Goal: Task Accomplishment & Management: Manage account settings

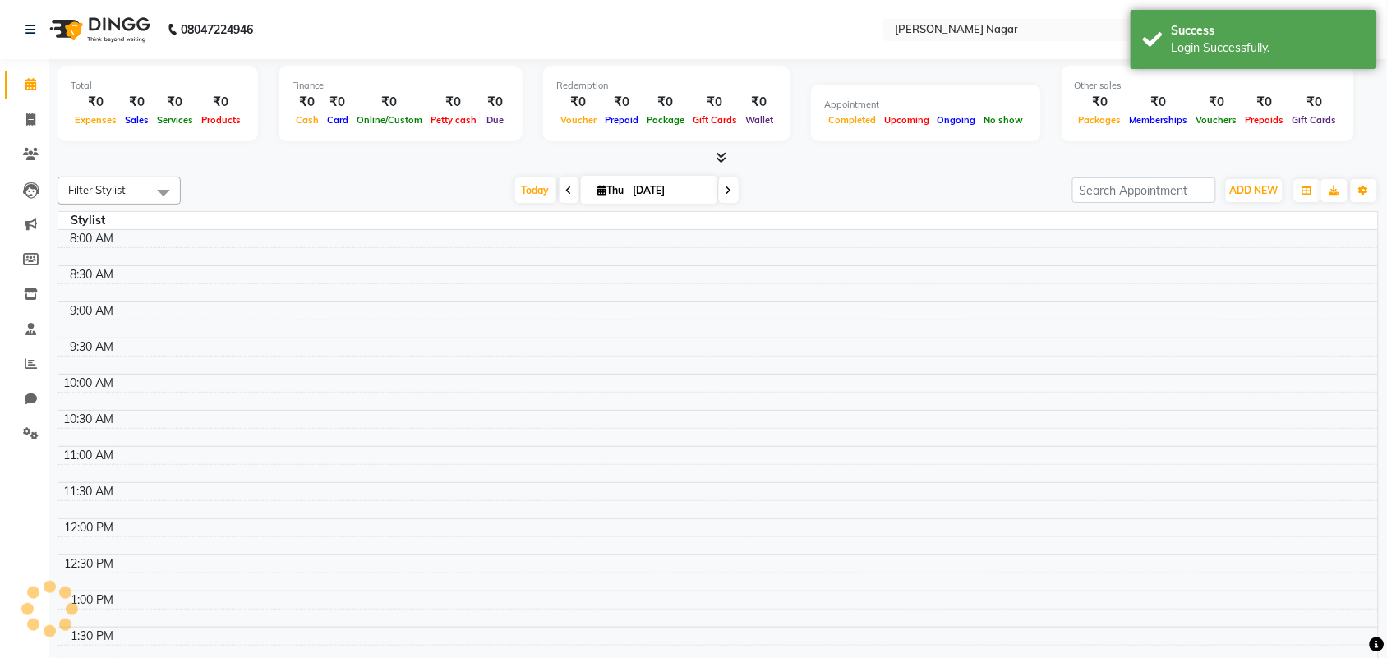
select select "en"
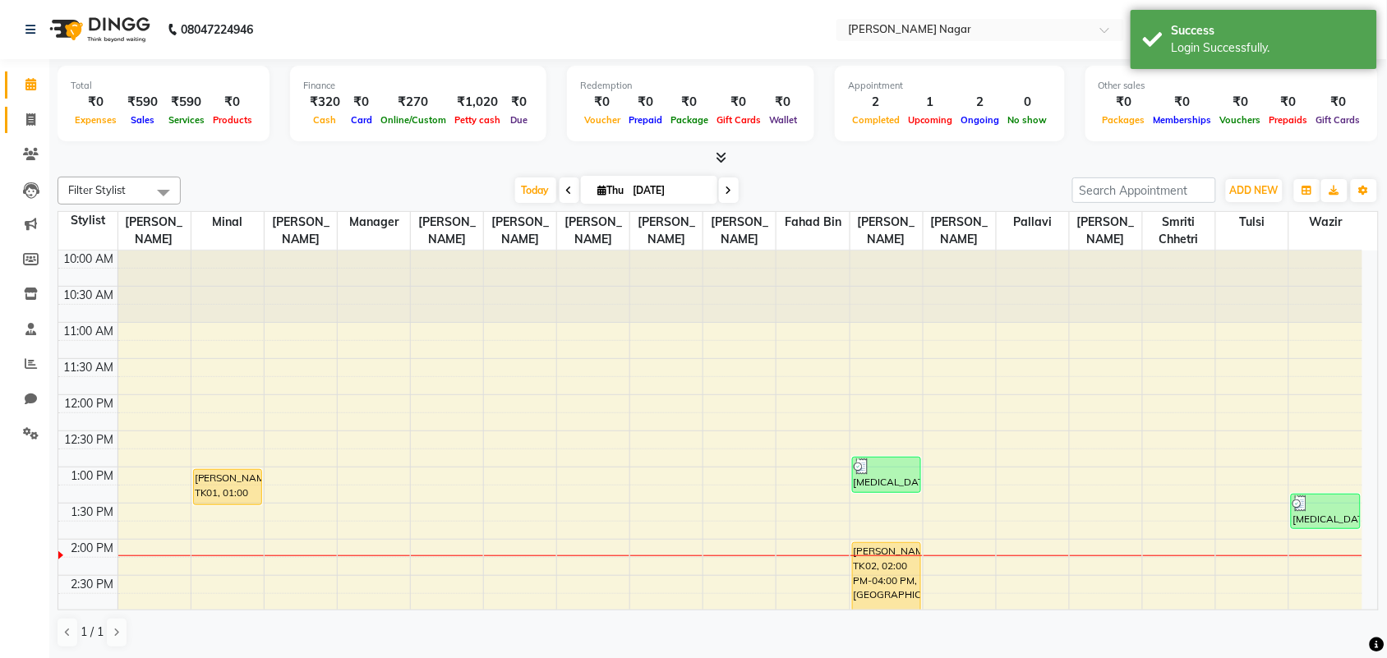
click at [12, 124] on link "Invoice" at bounding box center [24, 120] width 39 height 27
select select "7349"
select select "service"
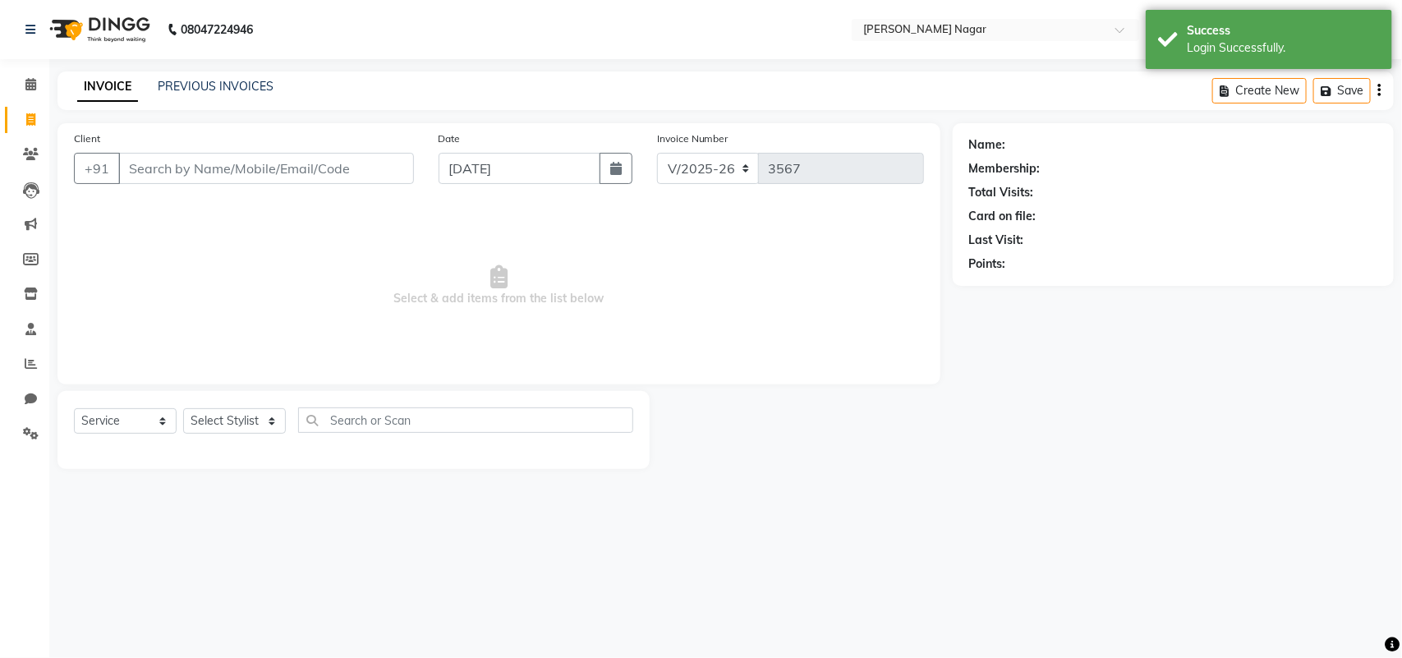
click at [226, 64] on div "08047224946 Select Location × [GEOGRAPHIC_DATA][PERSON_NAME] WhatsApp Status ✕ …" at bounding box center [701, 329] width 1402 height 658
drag, startPoint x: 227, startPoint y: 76, endPoint x: 235, endPoint y: 80, distance: 9.2
click at [227, 76] on div "INVOICE PREVIOUS INVOICES Create New Save" at bounding box center [726, 90] width 1337 height 39
click at [256, 87] on link "PREVIOUS INVOICES" at bounding box center [216, 86] width 116 height 15
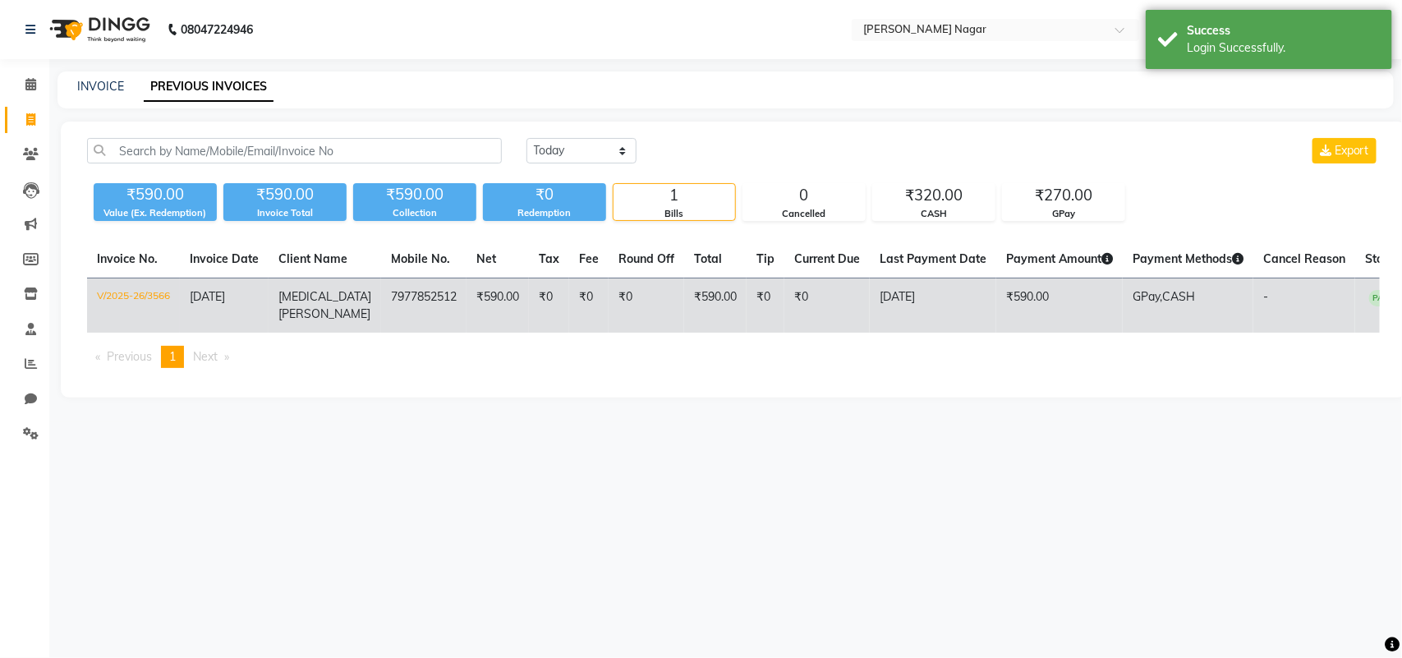
click at [1185, 294] on td "GPay, CASH" at bounding box center [1188, 306] width 131 height 55
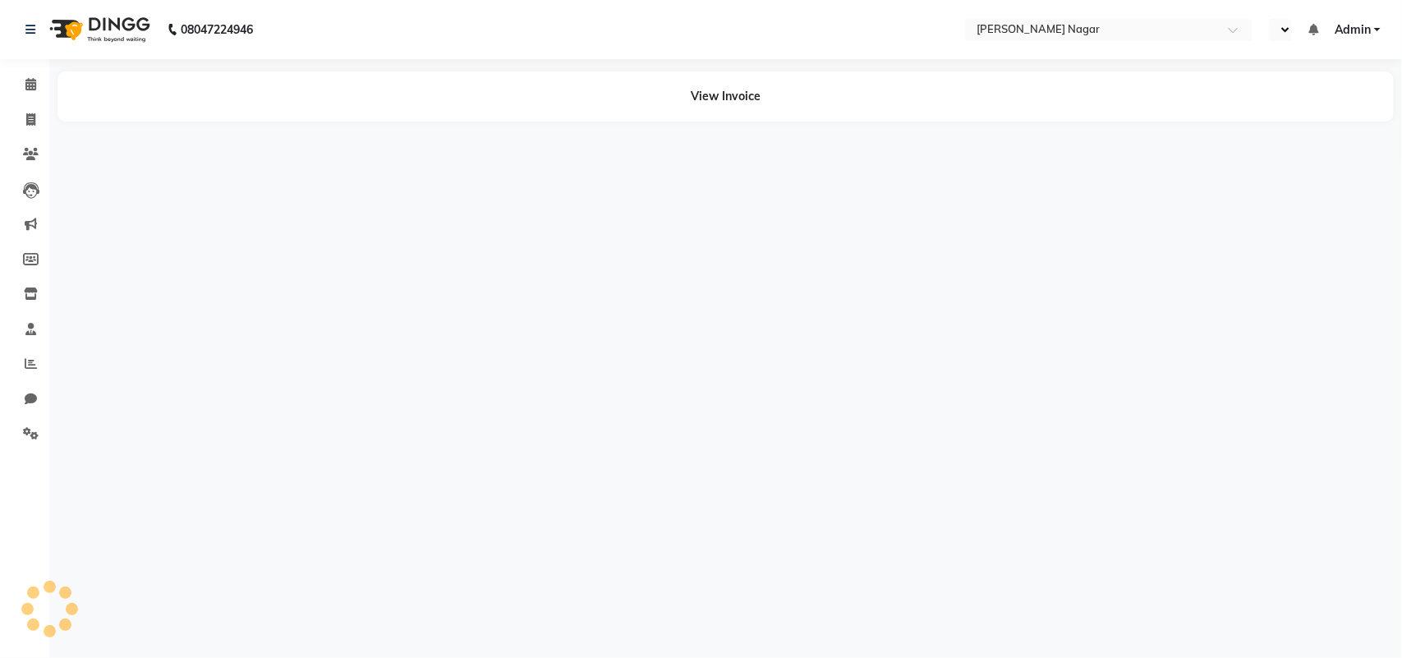
select select "en"
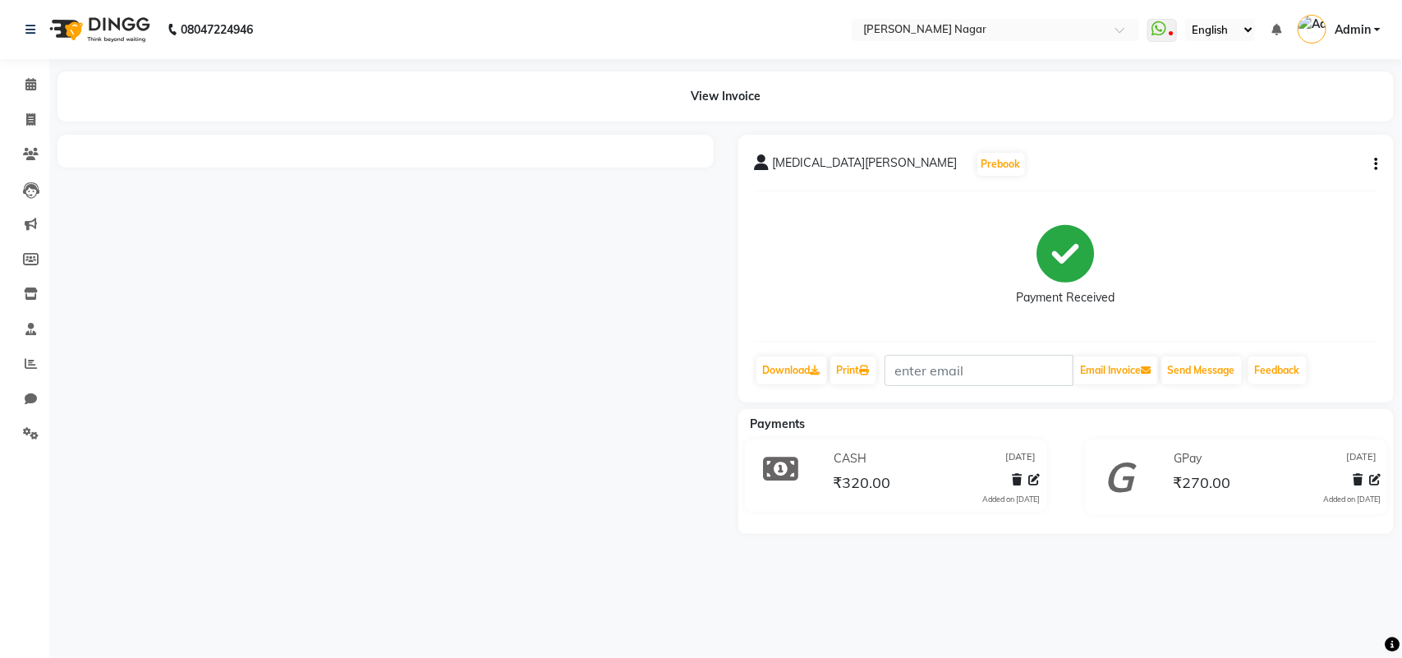
click at [1370, 166] on button "button" at bounding box center [1373, 164] width 10 height 17
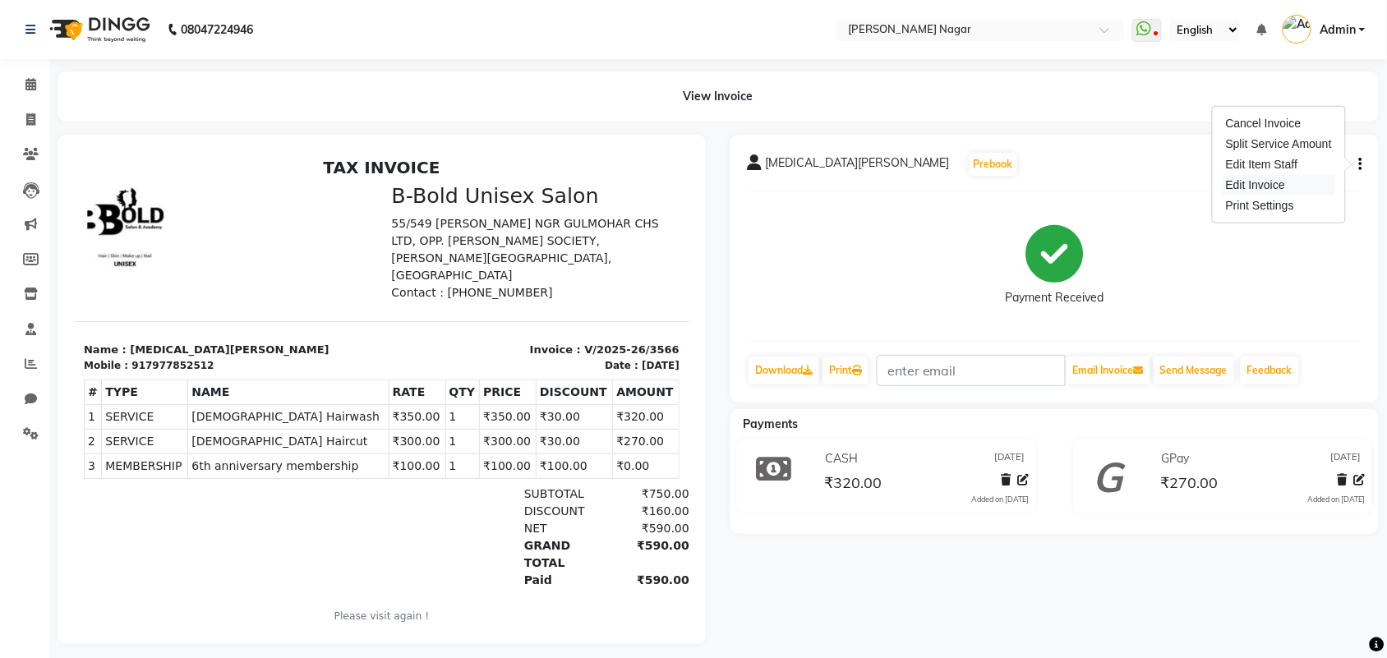
click at [1292, 179] on div "Edit Invoice" at bounding box center [1278, 185] width 113 height 21
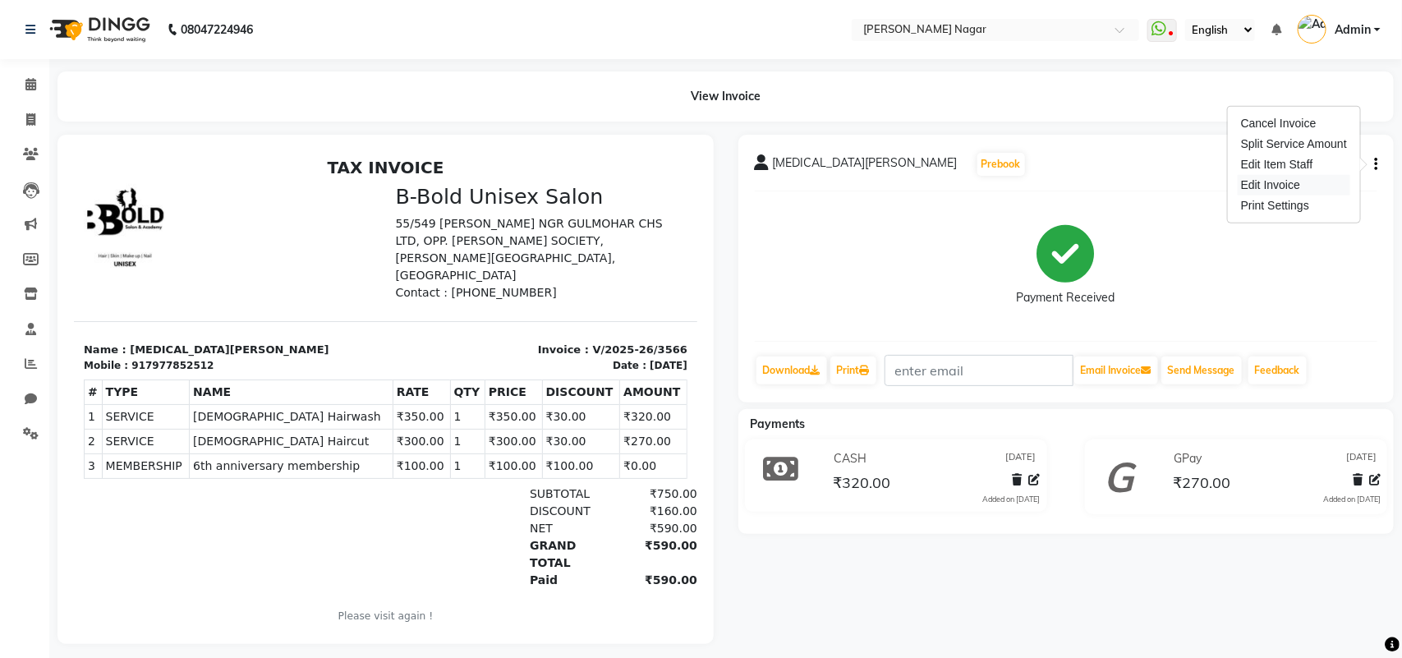
select select "service"
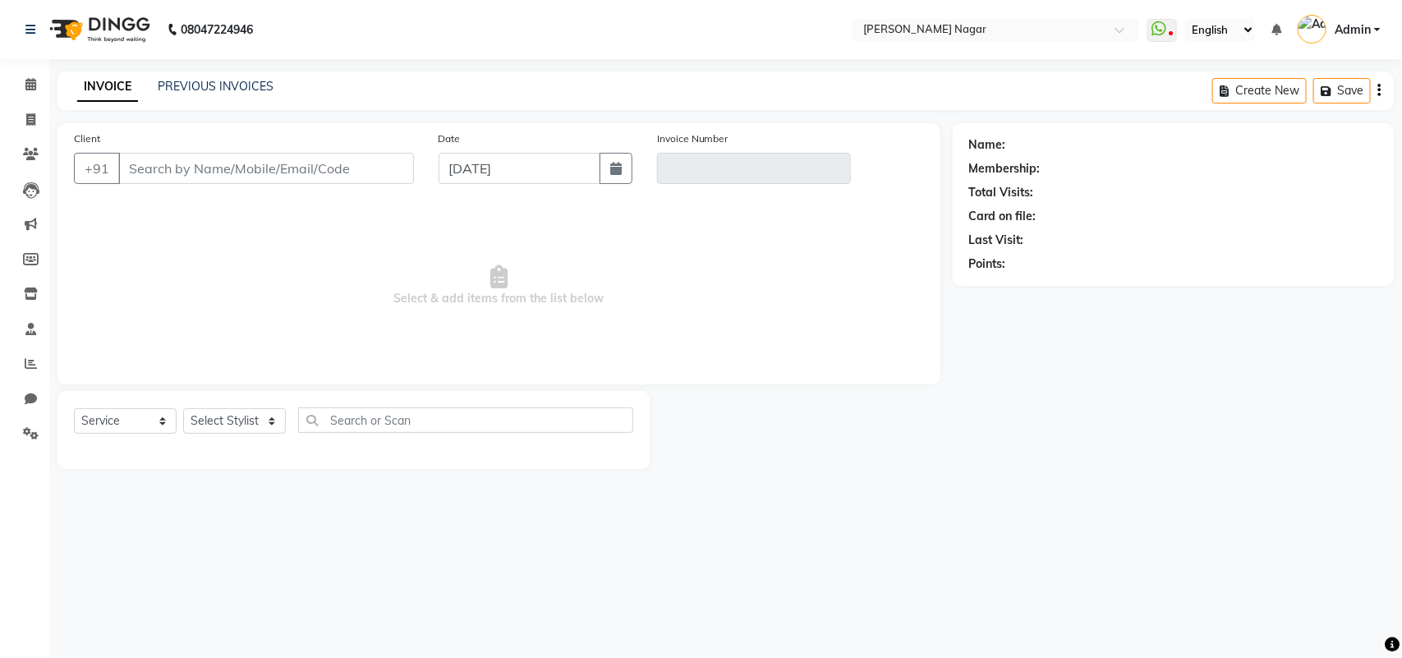
type input "7977852512"
type input "V/2025-26/3566"
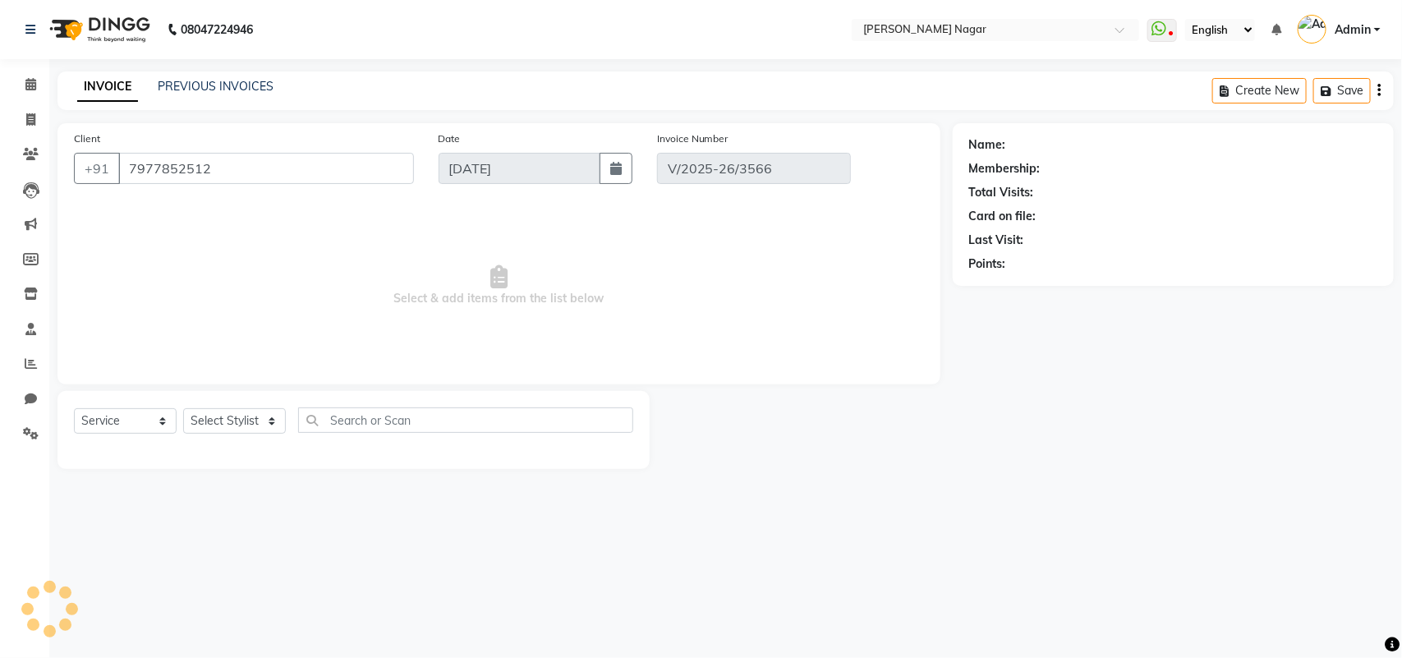
select select "1: Object"
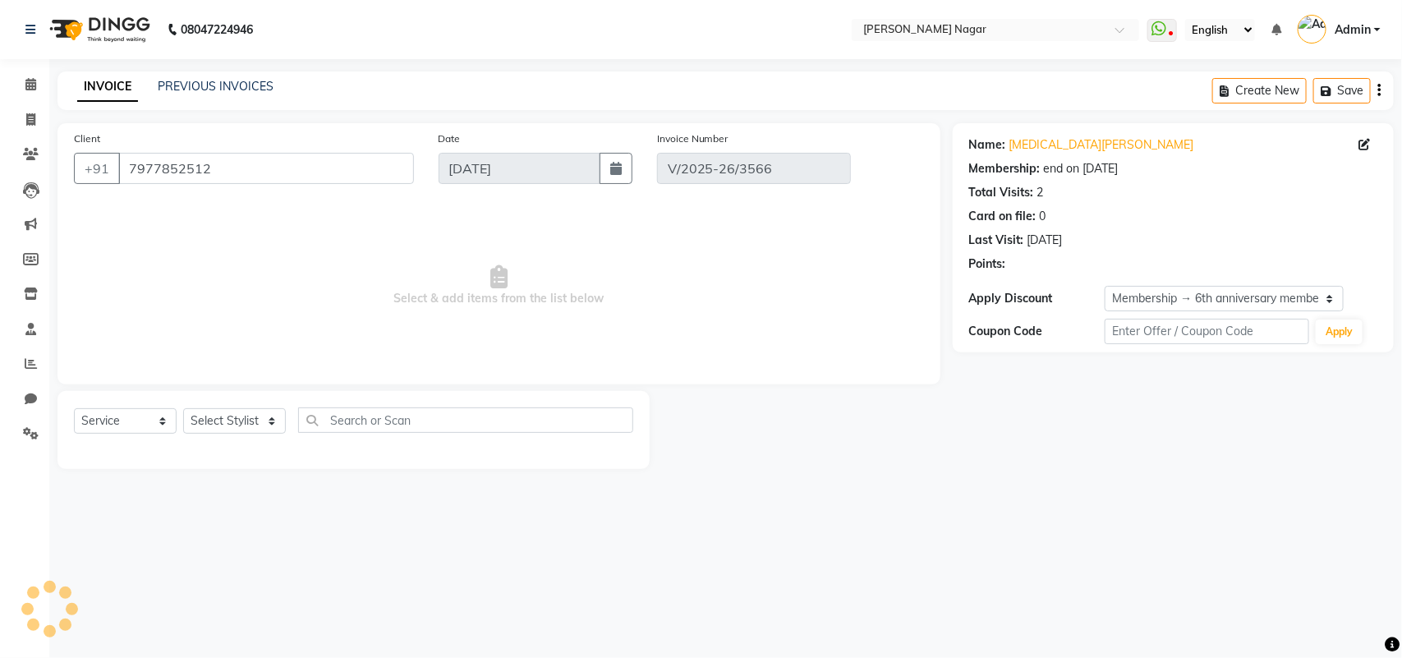
select select "select"
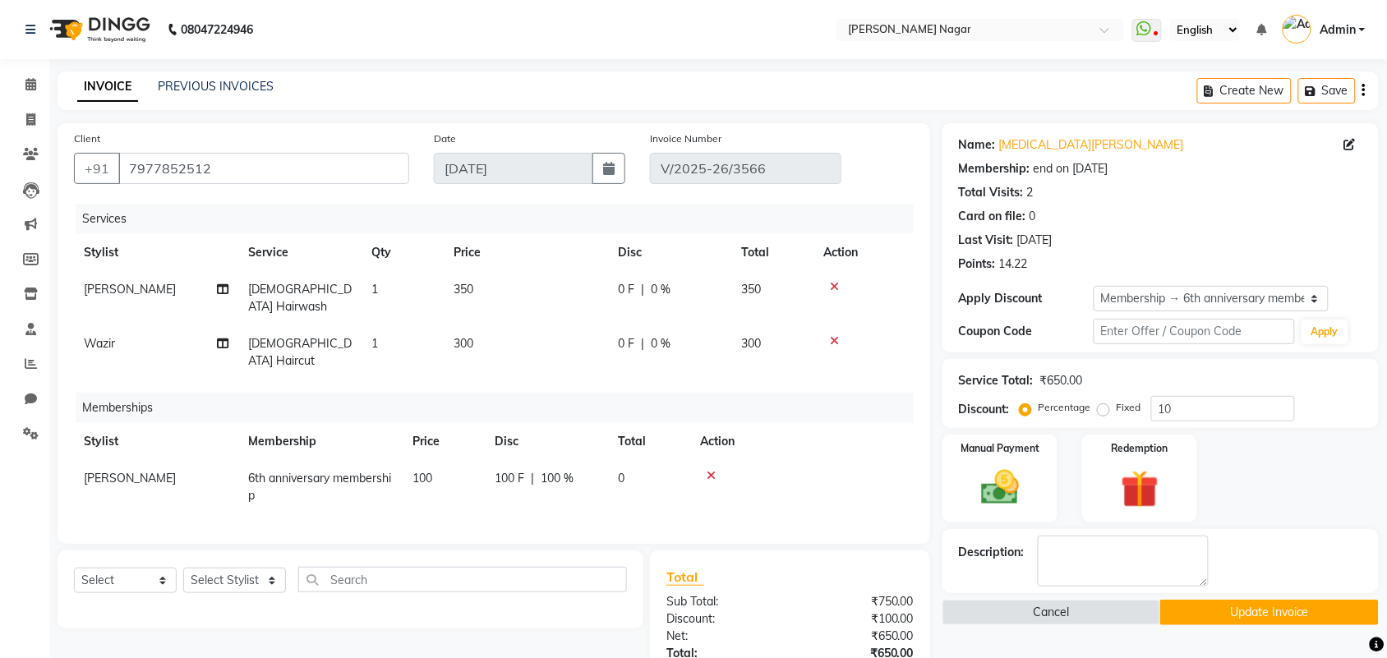
scroll to position [179, 0]
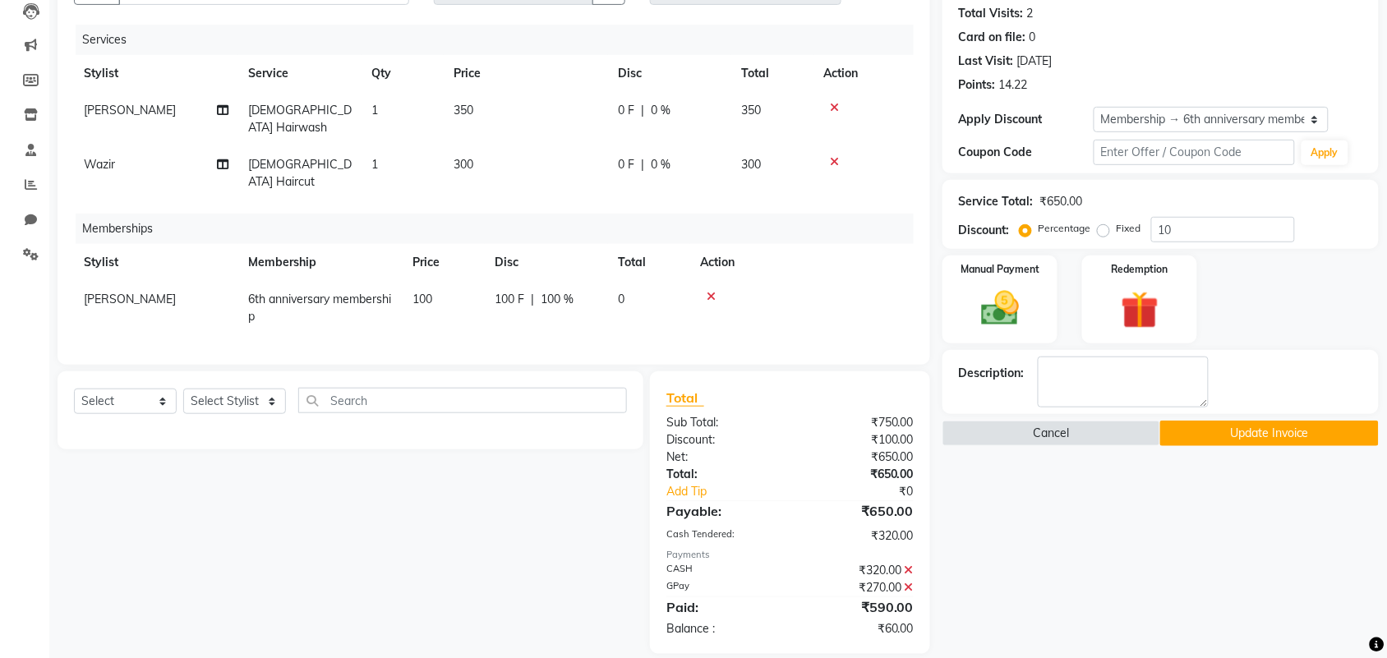
click at [909, 582] on icon at bounding box center [909, 588] width 9 height 12
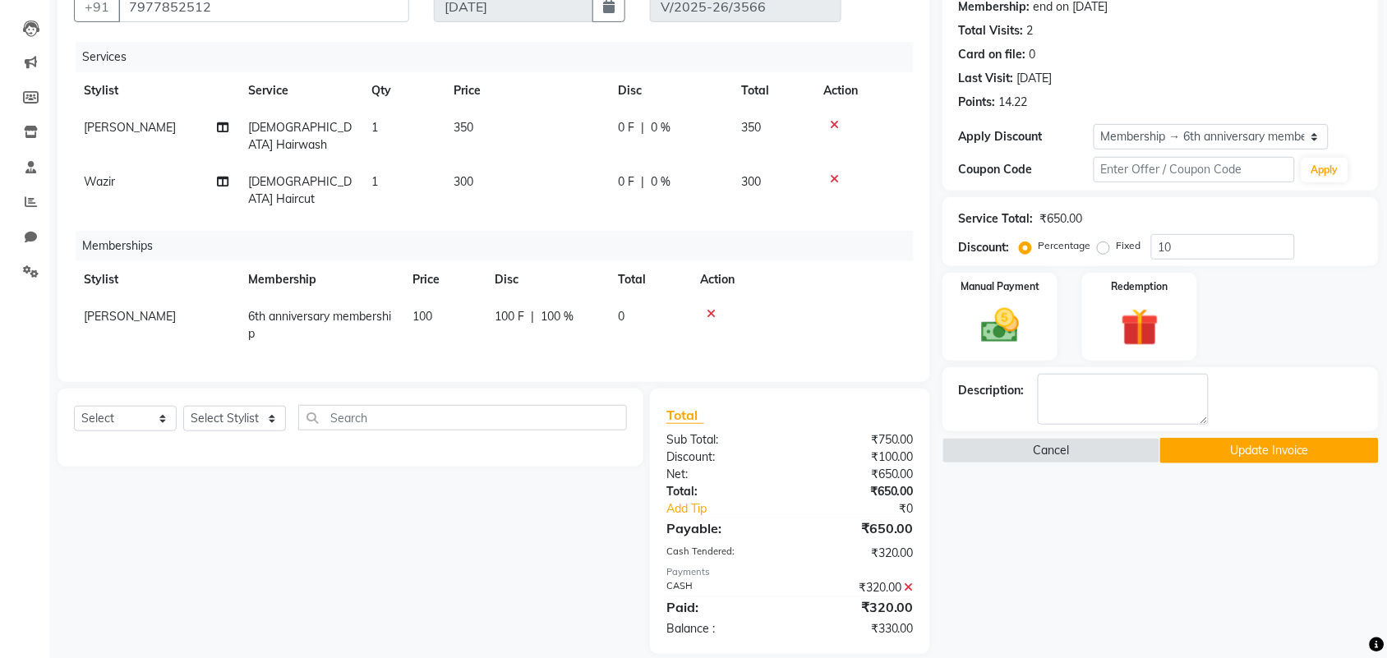
click at [909, 582] on icon at bounding box center [909, 588] width 9 height 12
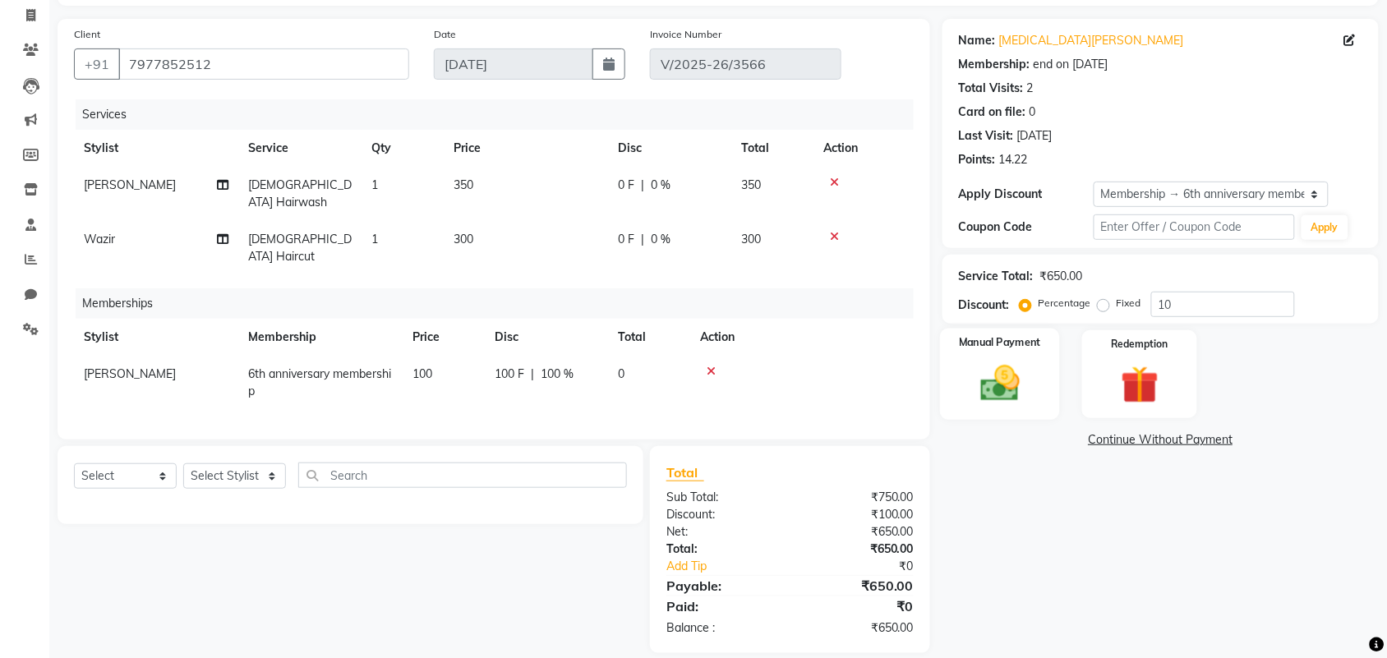
click at [1020, 371] on img at bounding box center [1000, 383] width 64 height 45
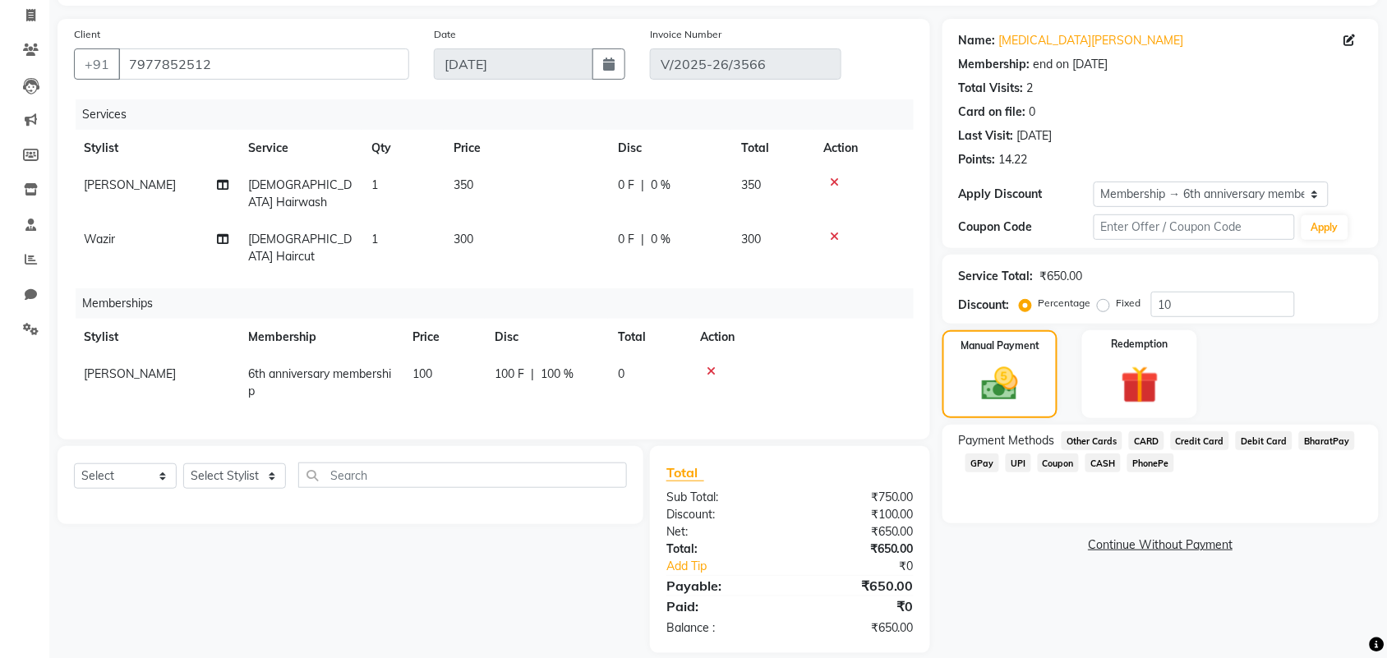
click at [978, 467] on span "GPay" at bounding box center [982, 462] width 34 height 19
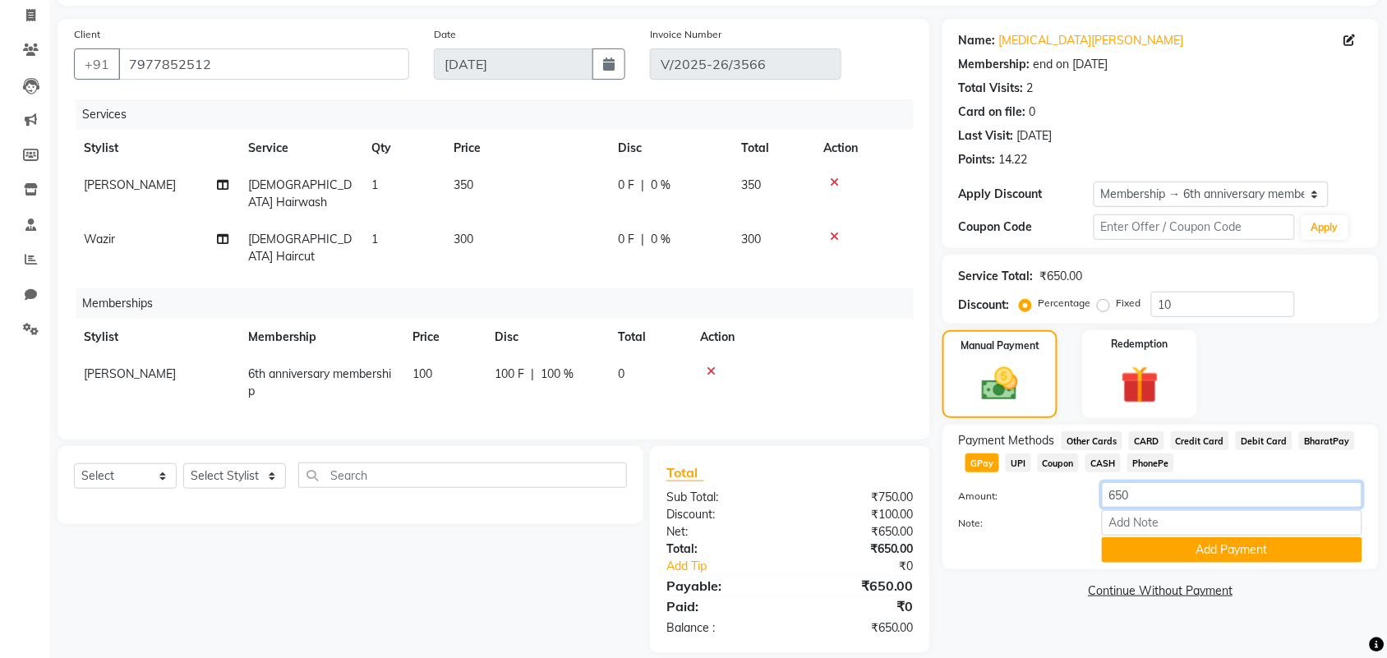
click at [1119, 499] on input "650" at bounding box center [1232, 494] width 260 height 25
click at [1151, 490] on input "650" at bounding box center [1232, 494] width 260 height 25
type input "6"
type input "7"
type input "370"
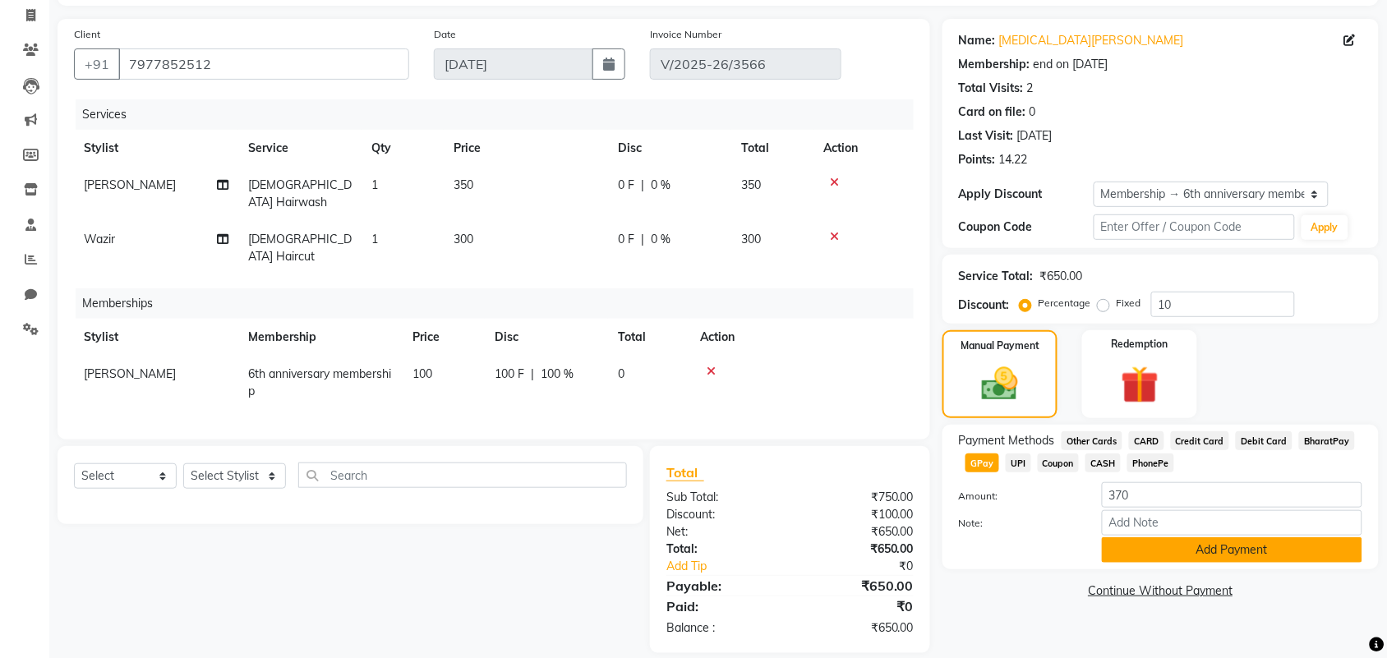
click at [1117, 537] on button "Add Payment" at bounding box center [1232, 549] width 260 height 25
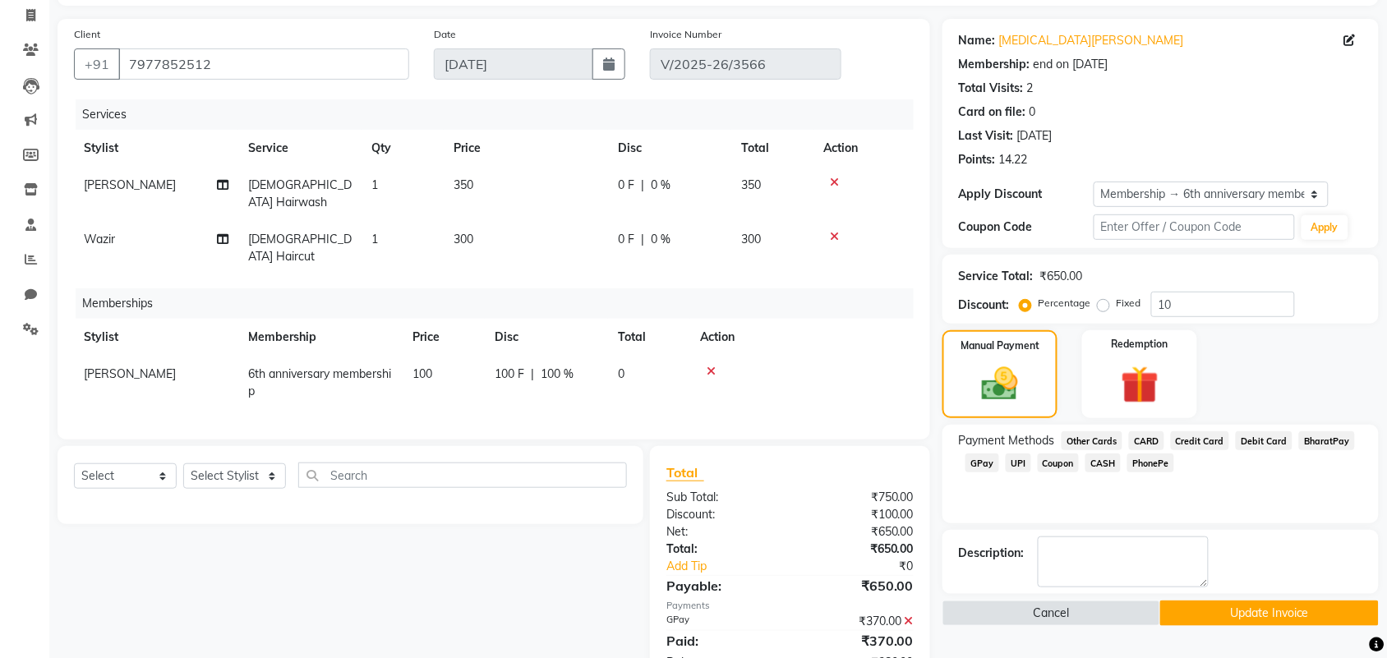
click at [1106, 456] on span "CASH" at bounding box center [1102, 462] width 35 height 19
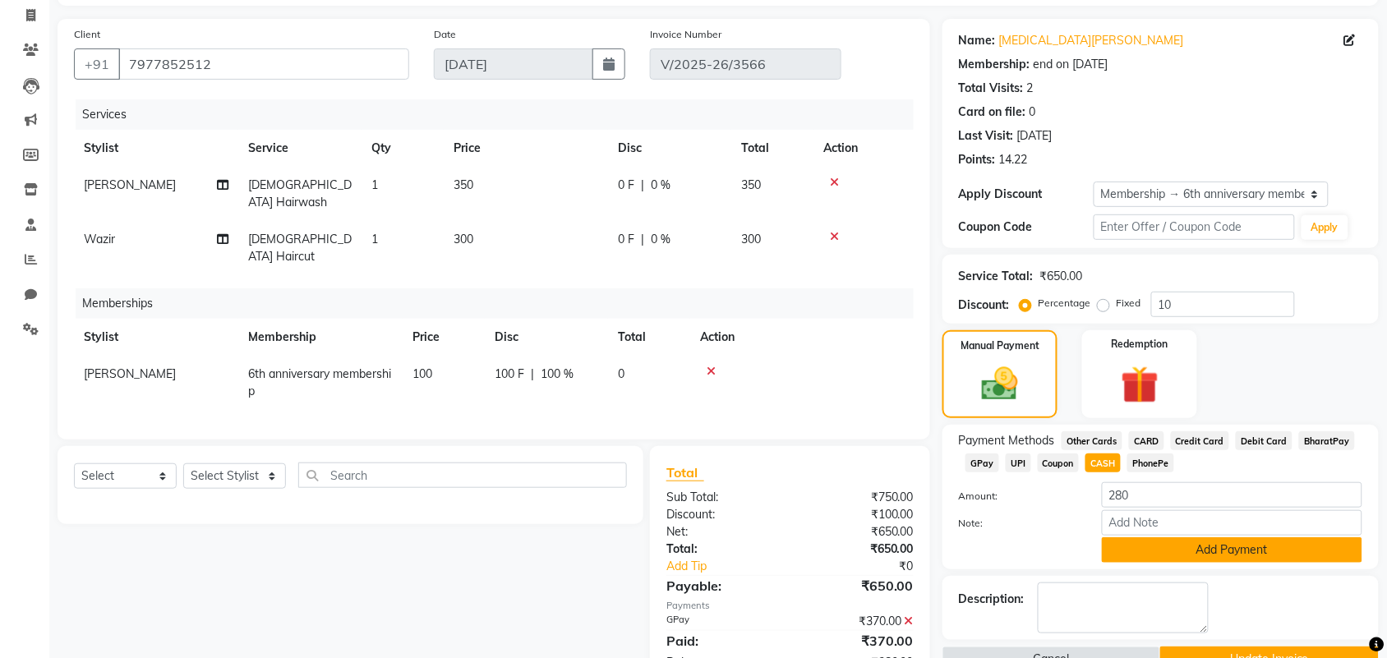
click at [1198, 544] on button "Add Payment" at bounding box center [1232, 549] width 260 height 25
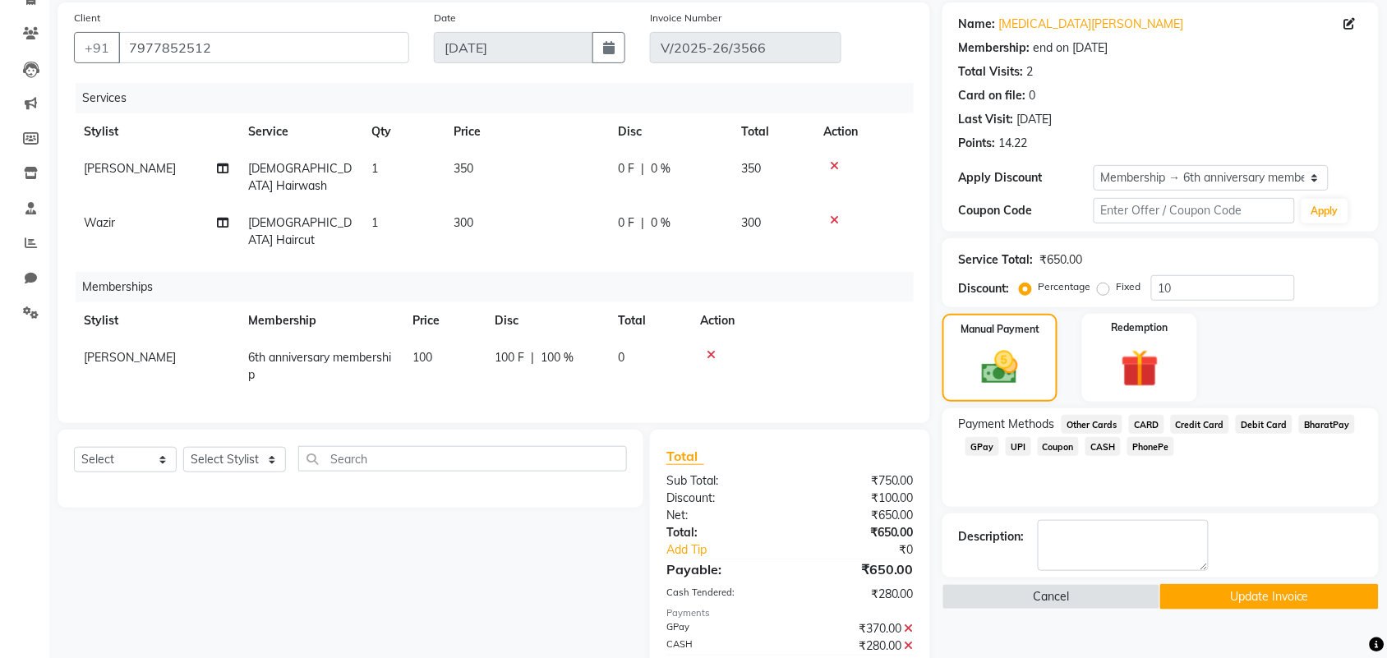
scroll to position [179, 0]
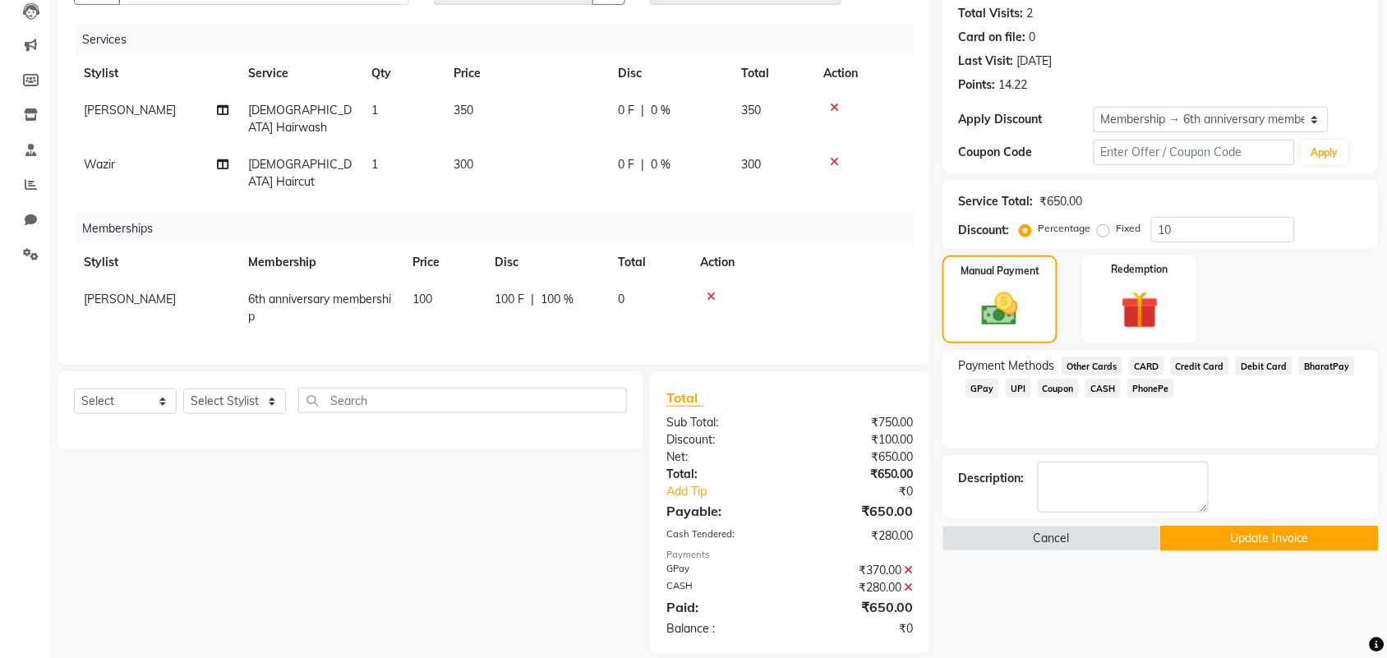
click at [912, 579] on div "₹280.00" at bounding box center [858, 587] width 136 height 17
click at [909, 582] on icon at bounding box center [909, 588] width 9 height 12
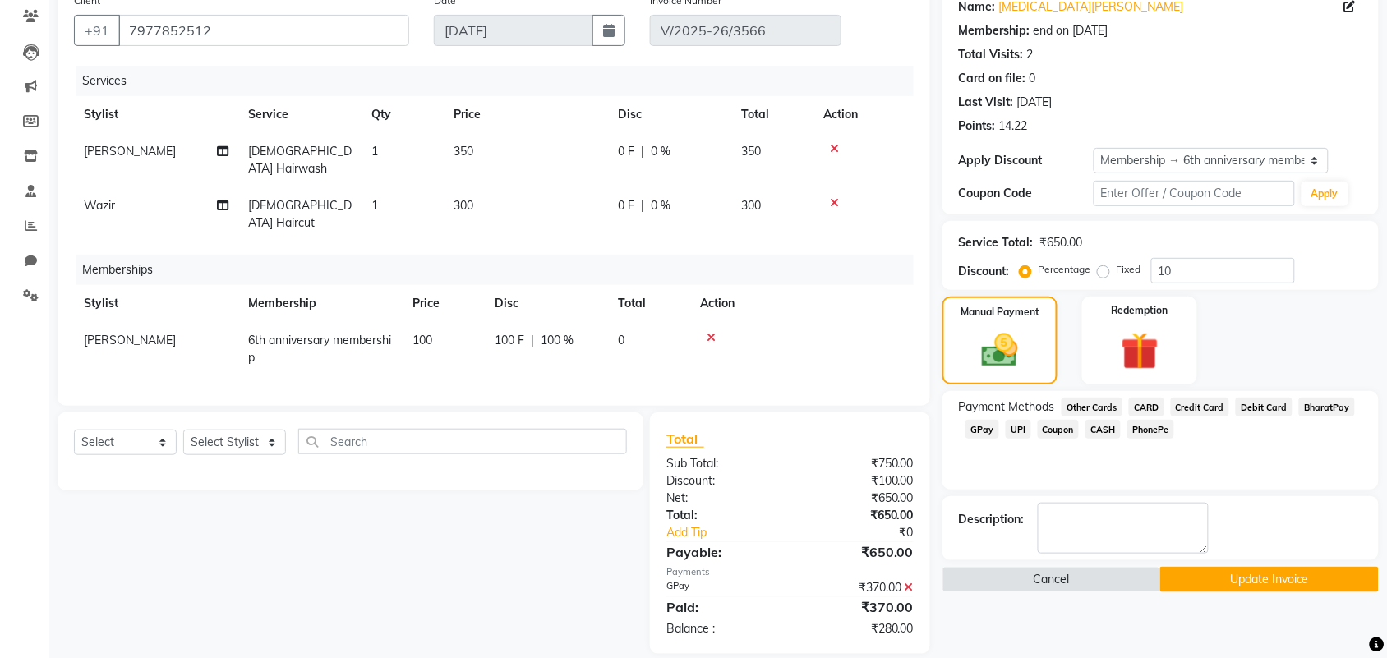
click at [909, 582] on icon at bounding box center [909, 588] width 9 height 12
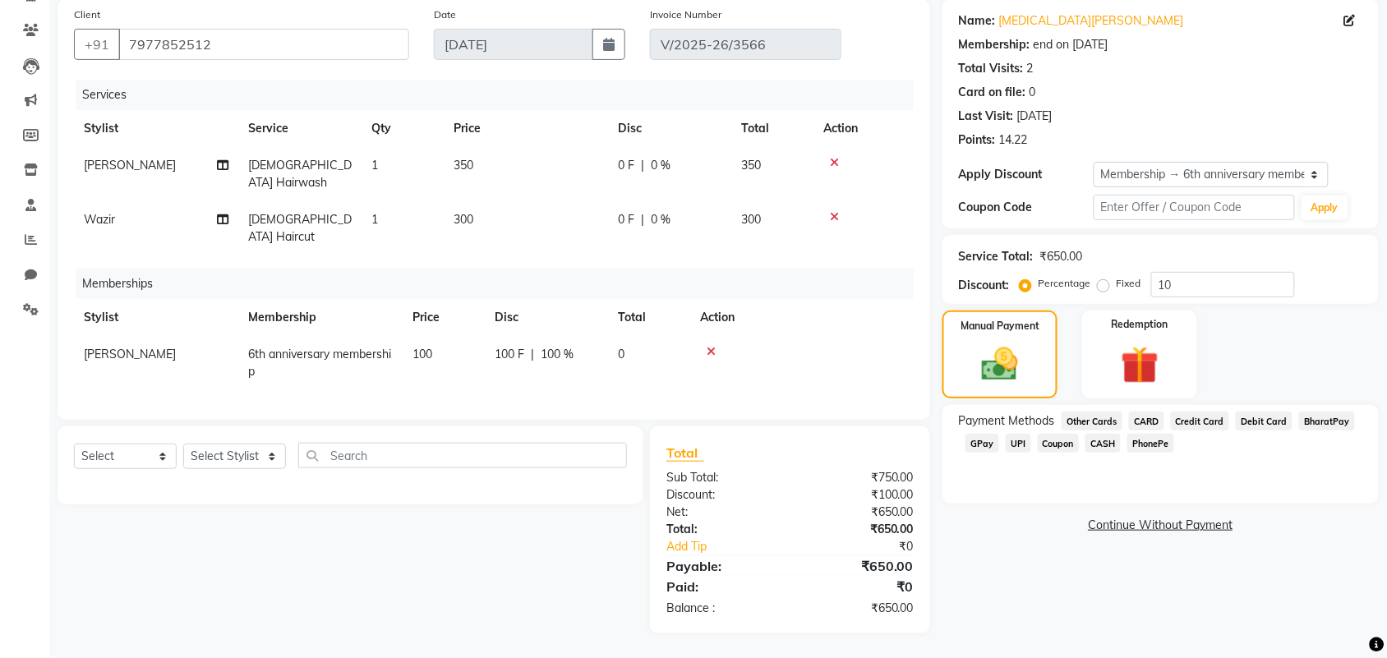
scroll to position [104, 0]
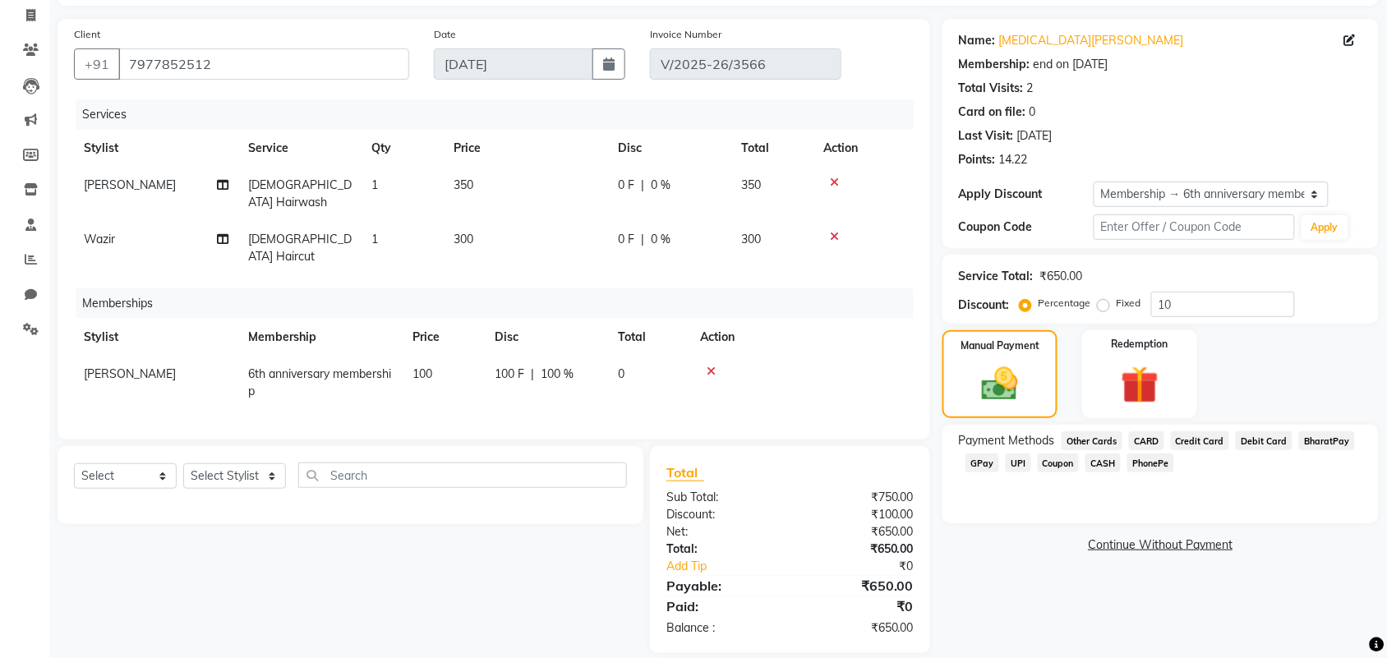
click at [659, 231] on span "0 %" at bounding box center [661, 239] width 20 height 17
select select "85970"
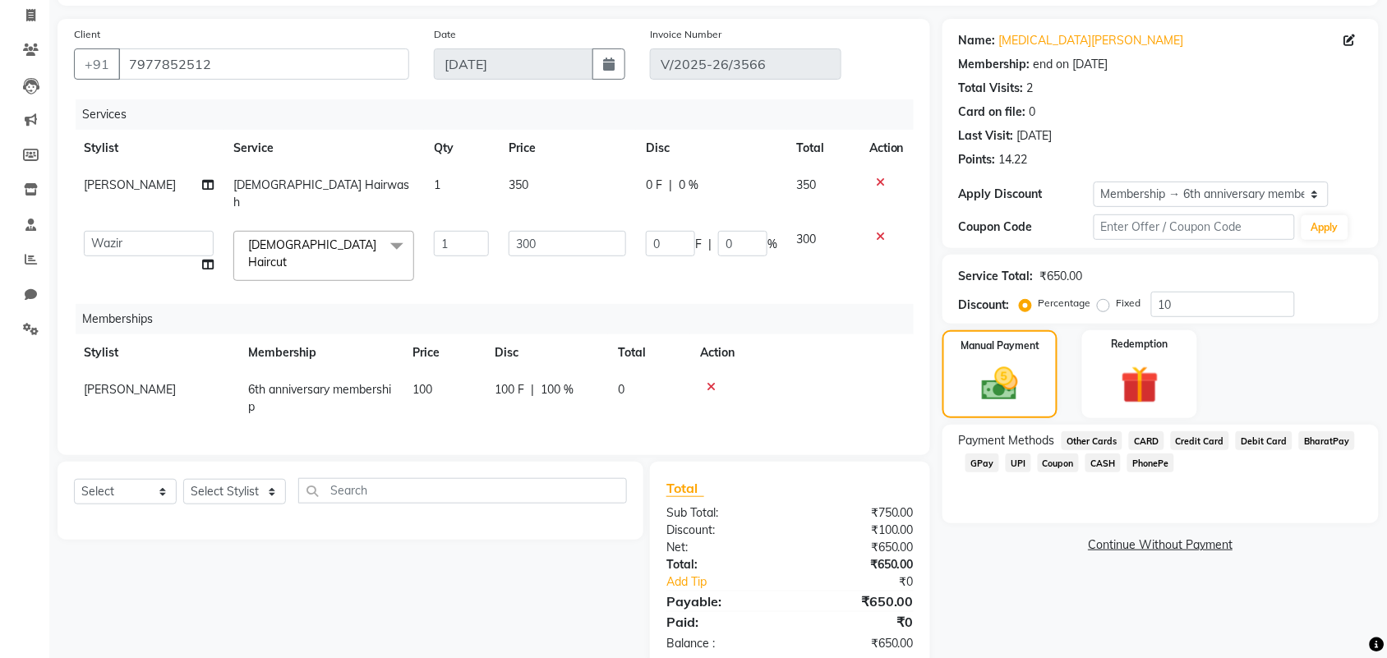
scroll to position [130, 0]
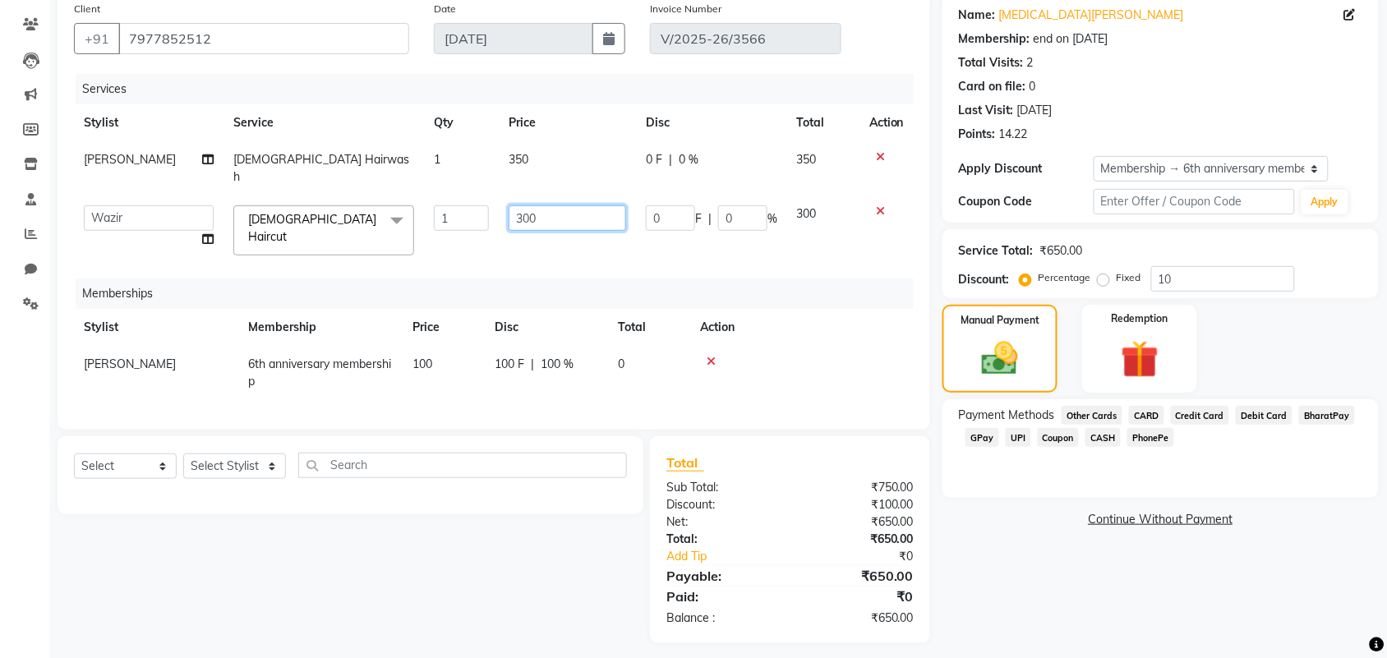
click at [585, 205] on input "300" at bounding box center [567, 217] width 117 height 25
type input "3"
type input "270"
click at [551, 230] on td "270" at bounding box center [567, 231] width 137 height 70
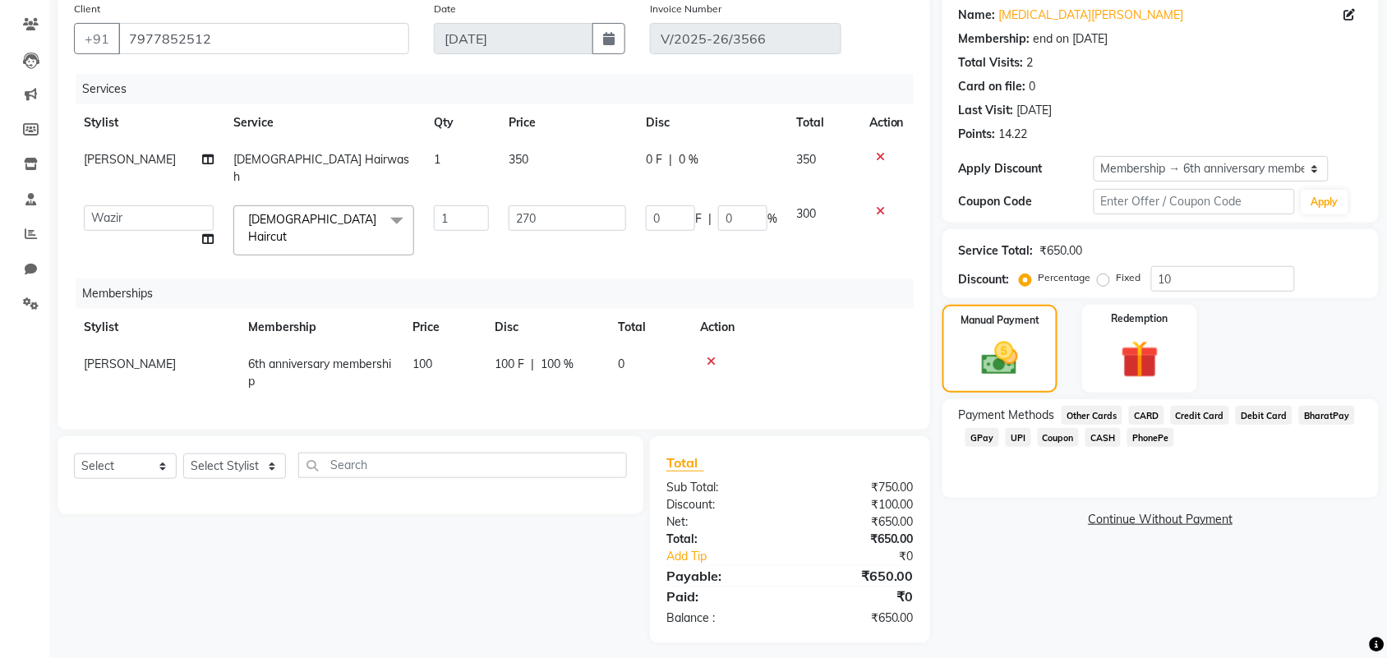
select select "85970"
click at [535, 154] on td "350" at bounding box center [567, 168] width 137 height 54
select select "63663"
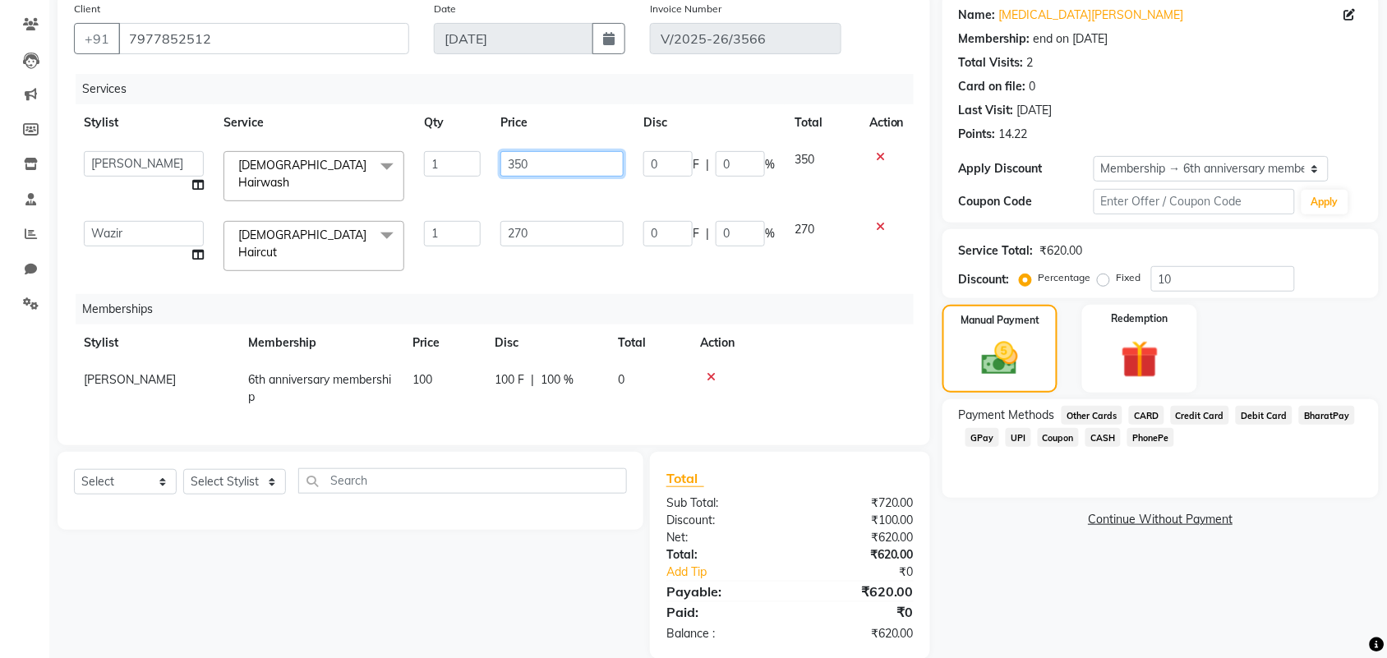
click at [555, 153] on input "350" at bounding box center [561, 163] width 123 height 25
type input "3"
type input "320"
click at [612, 294] on div "Memberships" at bounding box center [501, 309] width 850 height 30
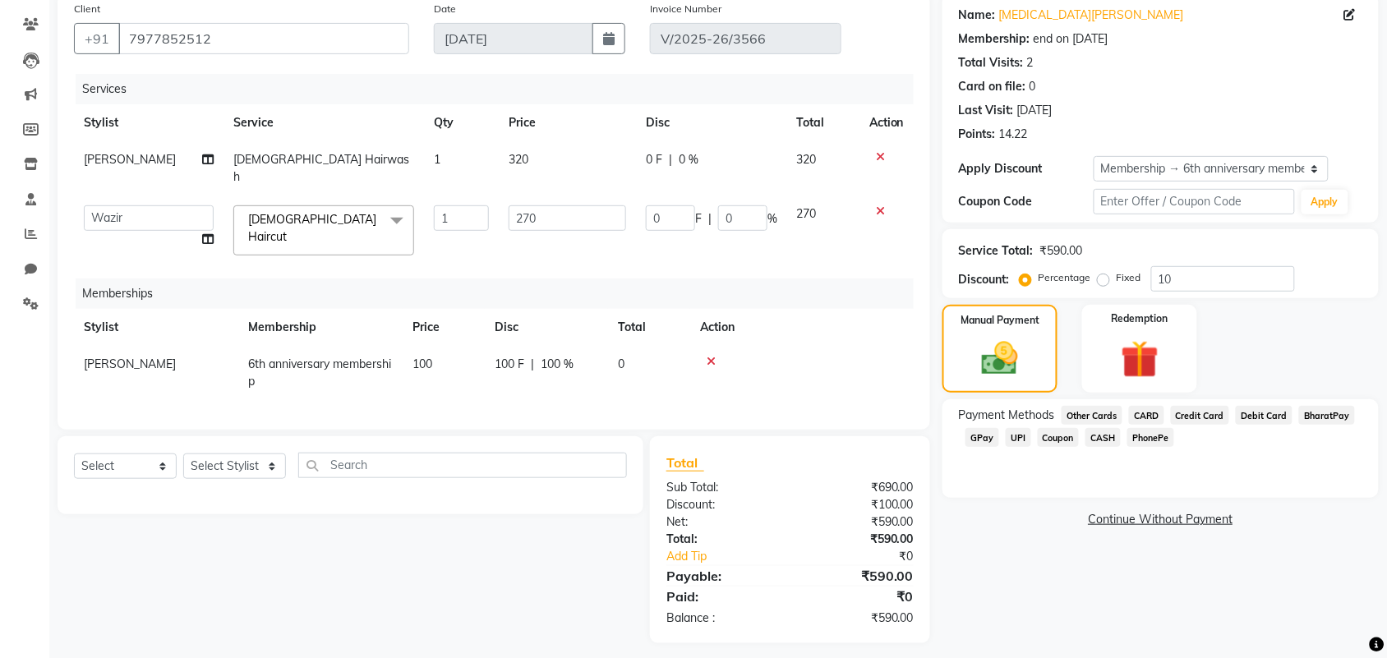
click at [983, 434] on span "GPay" at bounding box center [982, 437] width 34 height 19
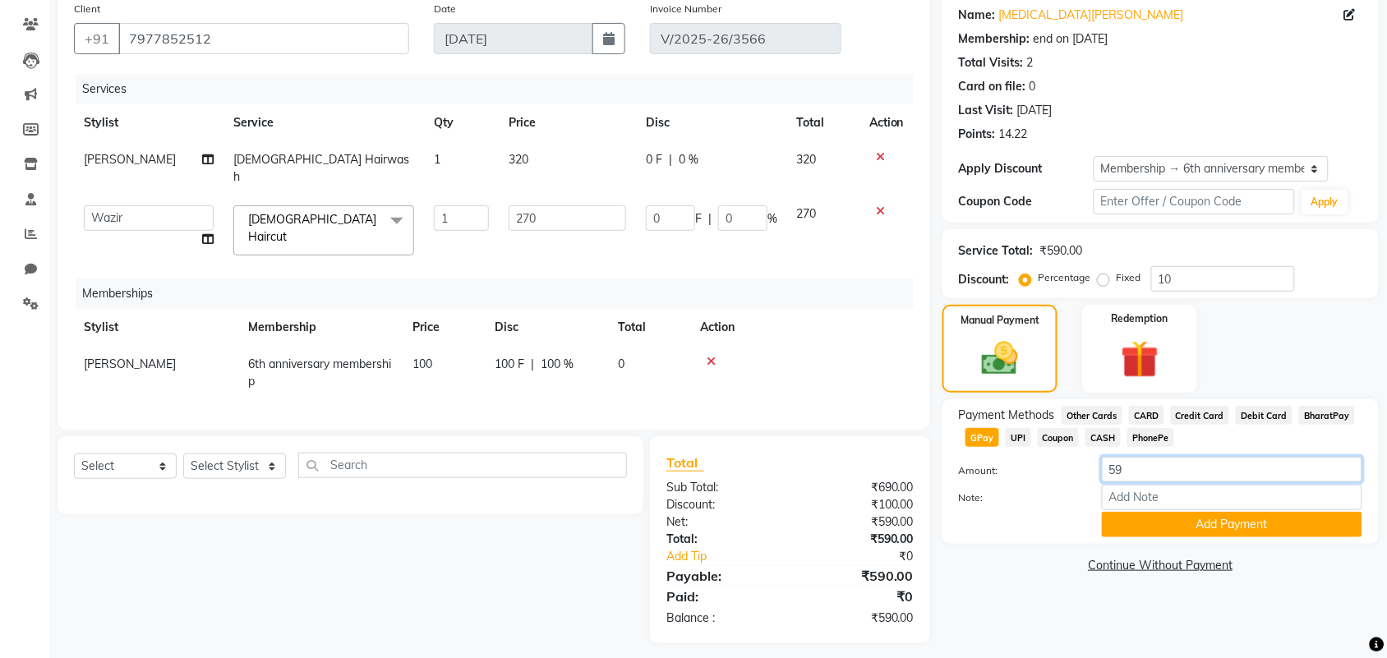
type input "5"
click at [1168, 467] on input "370" at bounding box center [1232, 469] width 260 height 25
type input "370"
click at [1175, 518] on button "Add Payment" at bounding box center [1232, 524] width 260 height 25
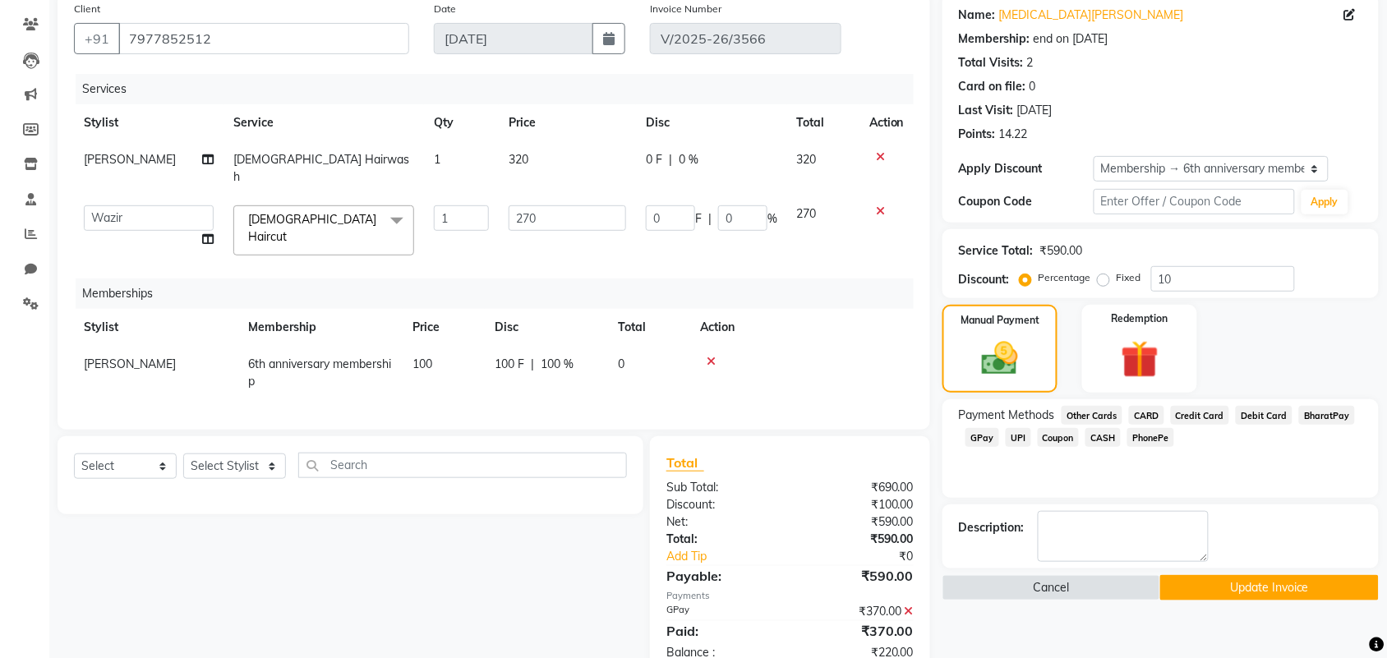
click at [1109, 437] on span "CASH" at bounding box center [1102, 437] width 35 height 19
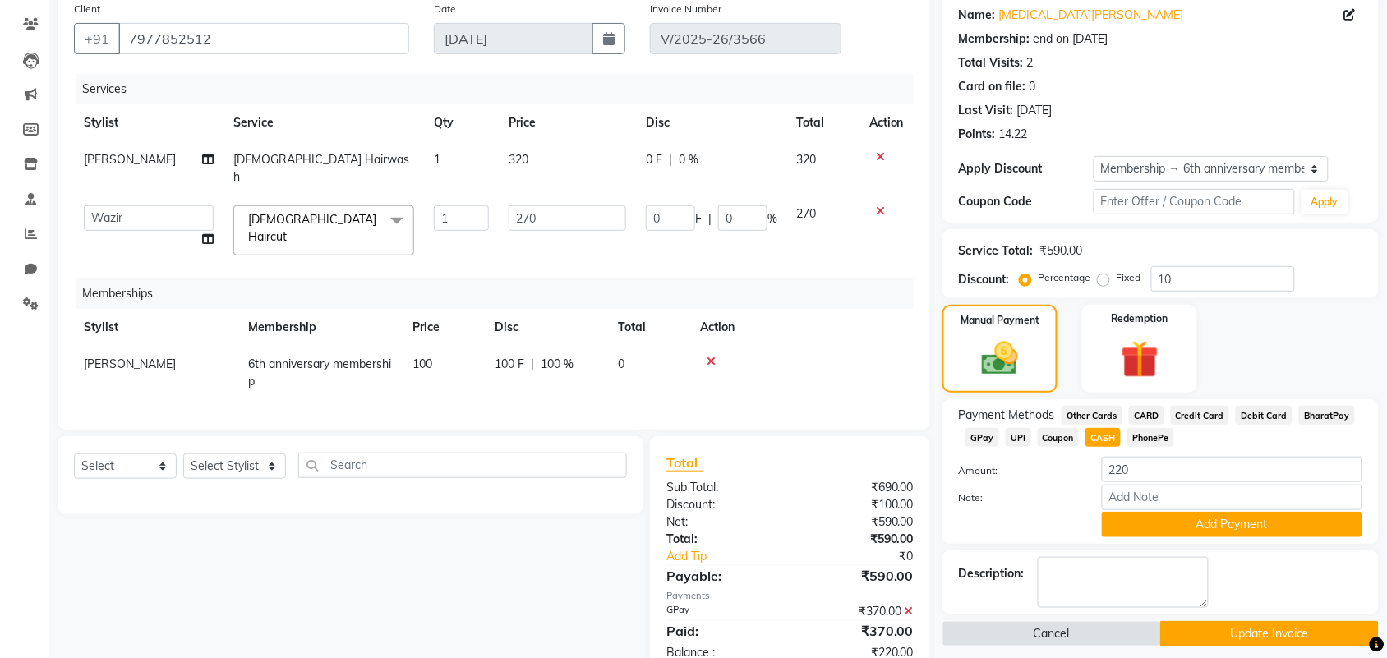
click at [1236, 538] on div "Payment Methods Other Cards CARD Credit Card Debit Card BharatPay GPay UPI Coup…" at bounding box center [1160, 471] width 436 height 145
click at [1233, 531] on button "Add Payment" at bounding box center [1232, 524] width 260 height 25
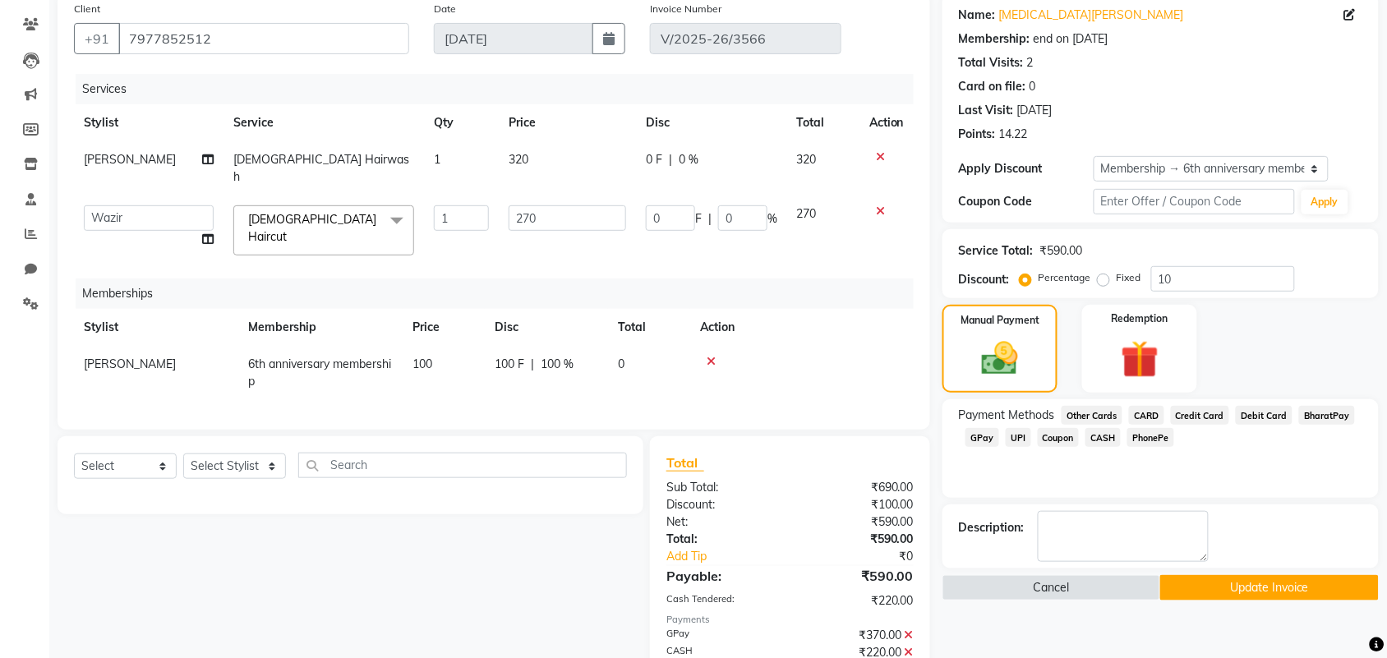
scroll to position [205, 0]
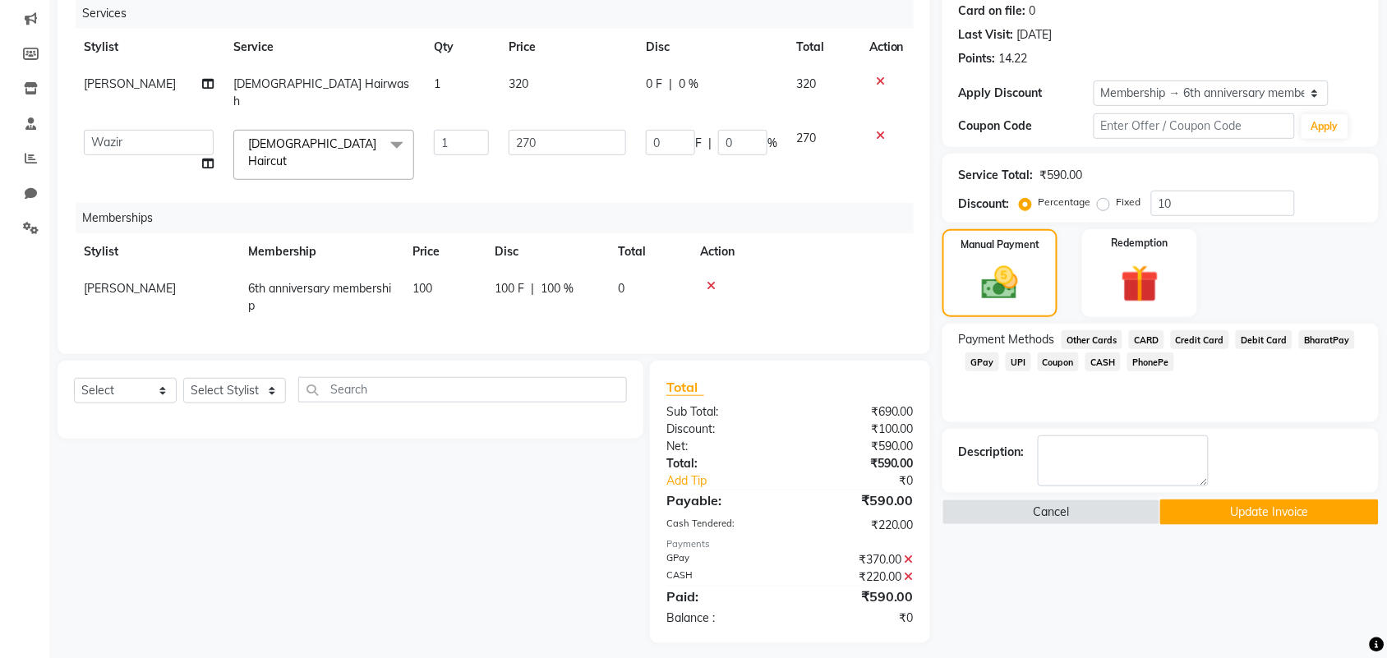
click at [1300, 508] on button "Update Invoice" at bounding box center [1269, 511] width 218 height 25
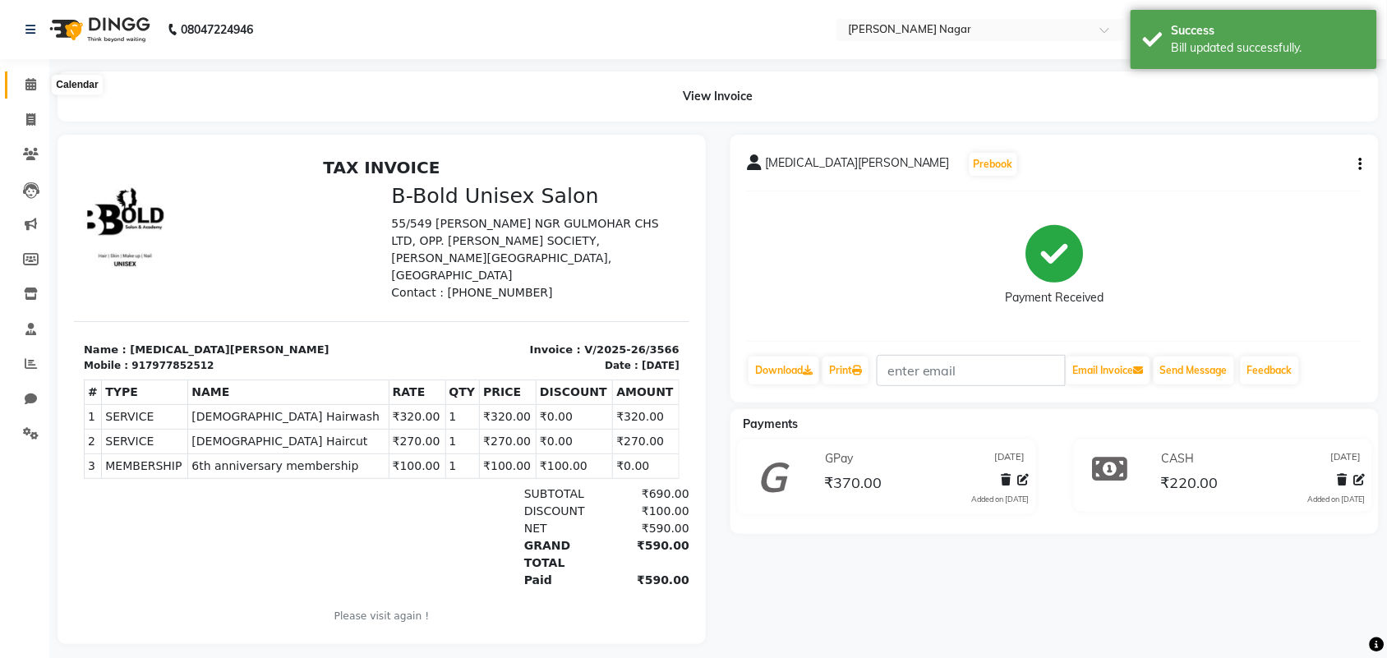
click at [30, 88] on icon at bounding box center [30, 84] width 11 height 12
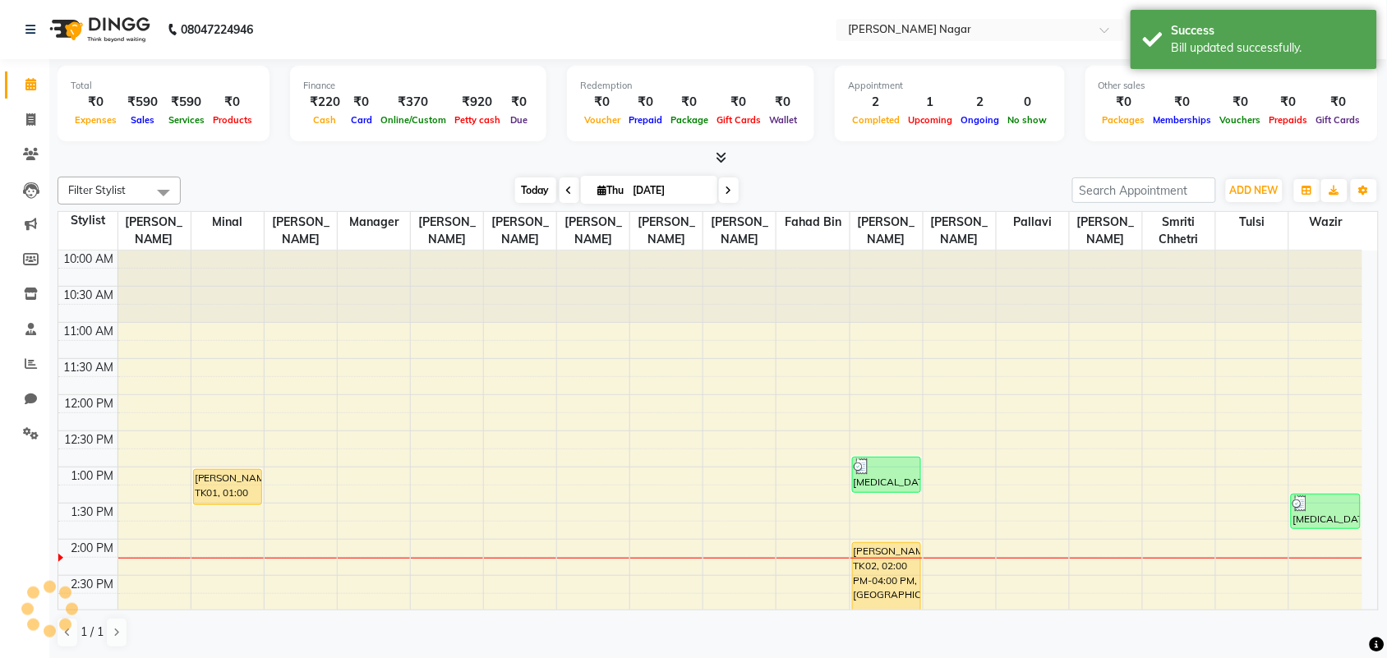
click at [540, 191] on span "Today" at bounding box center [535, 189] width 41 height 25
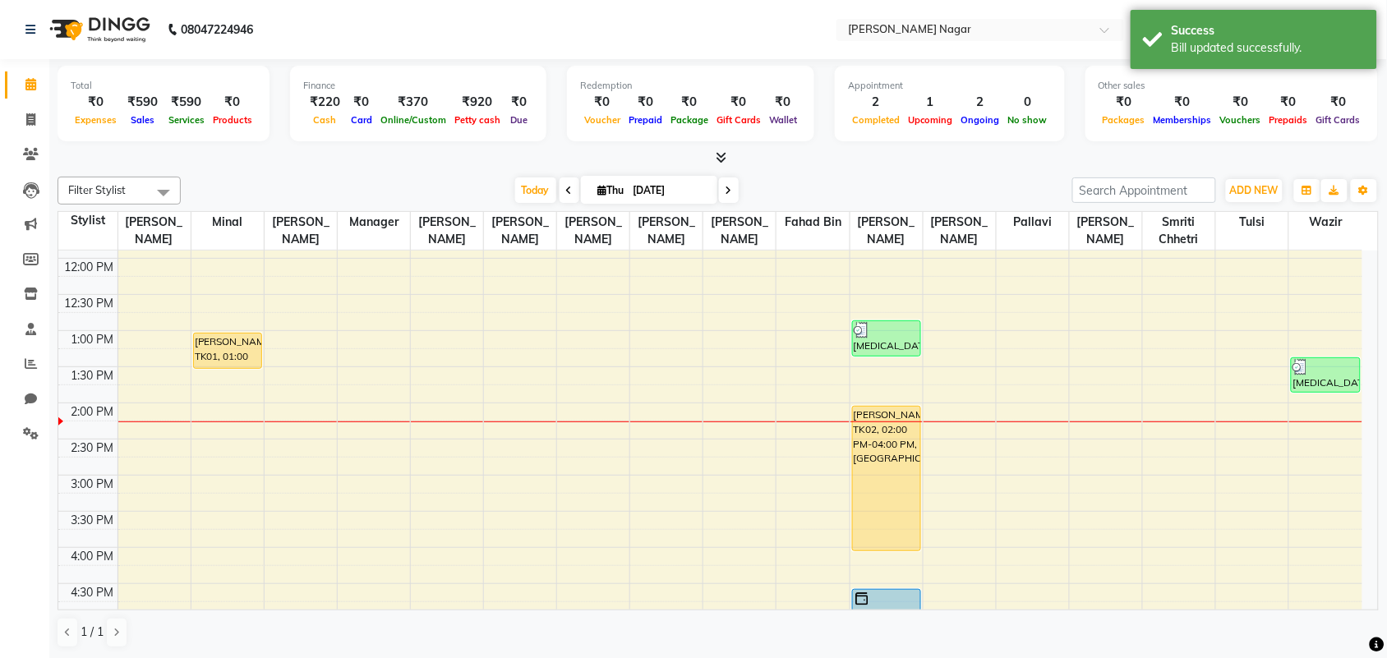
scroll to position [117, 0]
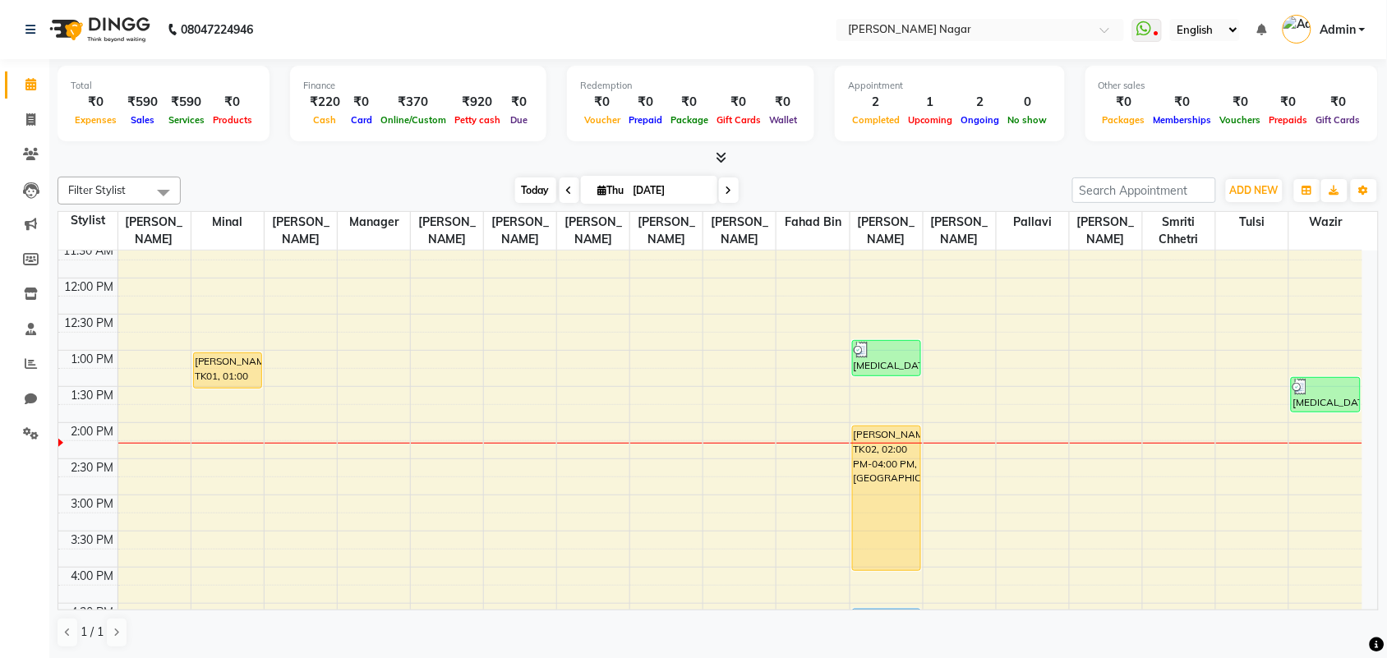
click at [527, 185] on span "Today" at bounding box center [535, 189] width 41 height 25
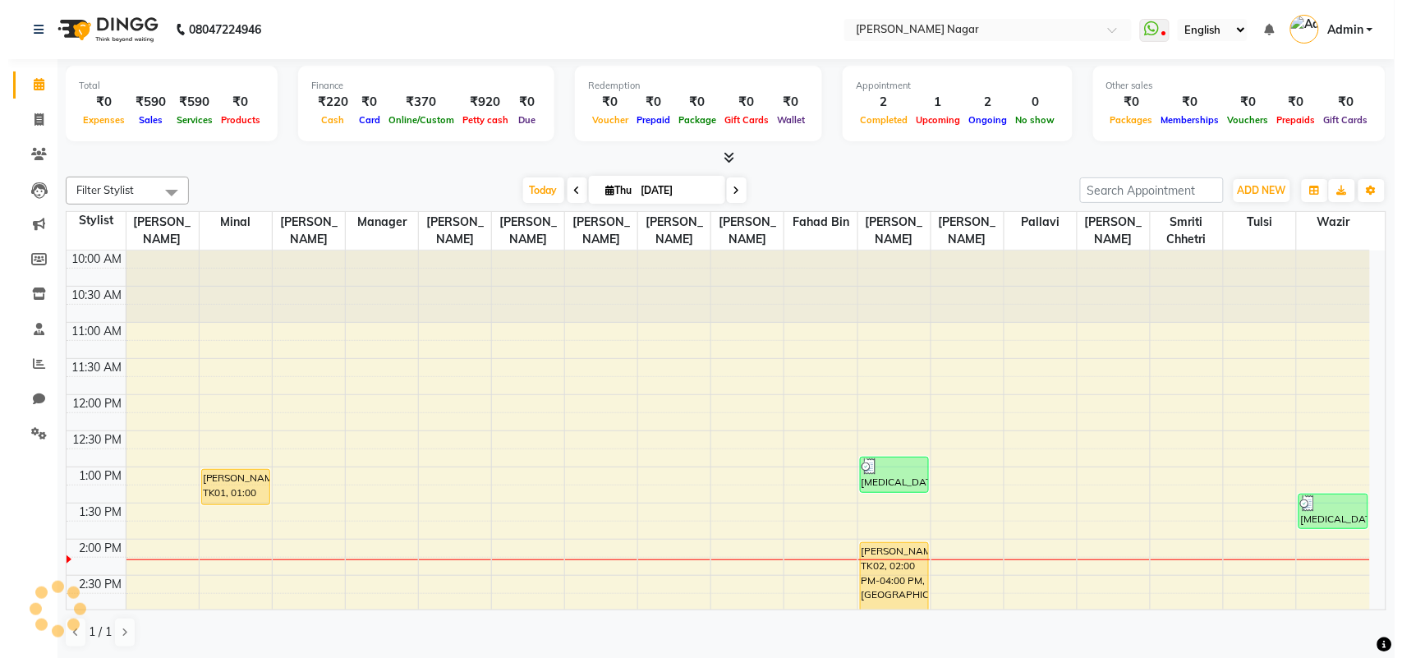
scroll to position [293, 0]
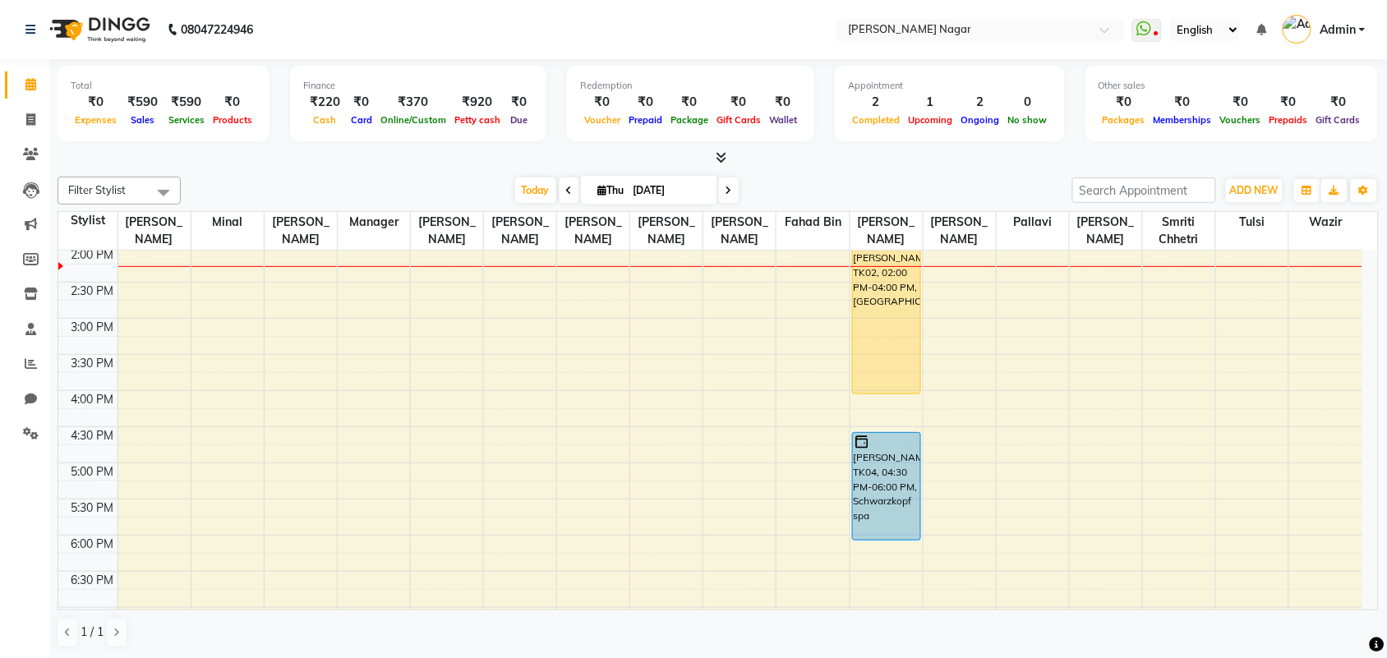
click at [1344, 35] on span "Admin" at bounding box center [1337, 29] width 36 height 17
click at [1305, 119] on link "Sign out" at bounding box center [1281, 117] width 150 height 25
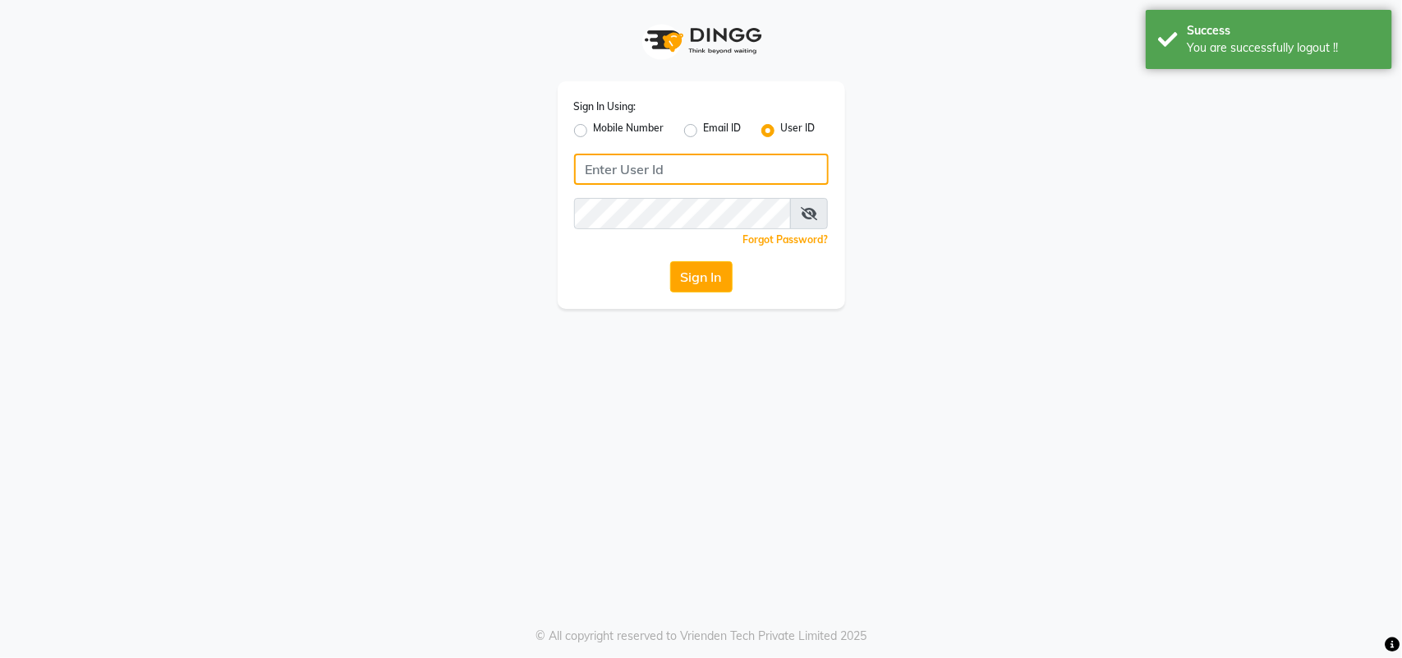
type input "8928837509"
click at [698, 163] on input "8928837509" at bounding box center [701, 169] width 255 height 31
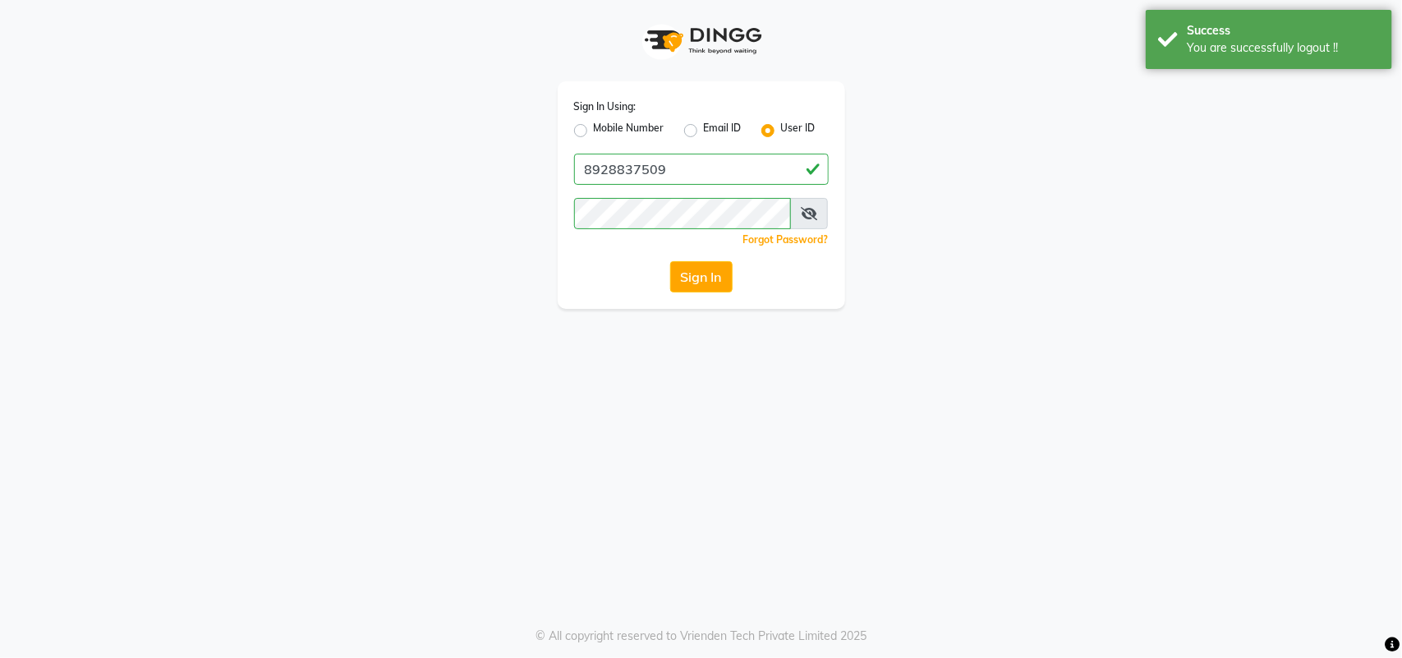
click at [594, 129] on label "Mobile Number" at bounding box center [629, 131] width 71 height 20
click at [594, 129] on input "Mobile Number" at bounding box center [599, 126] width 11 height 11
radio input "true"
radio input "false"
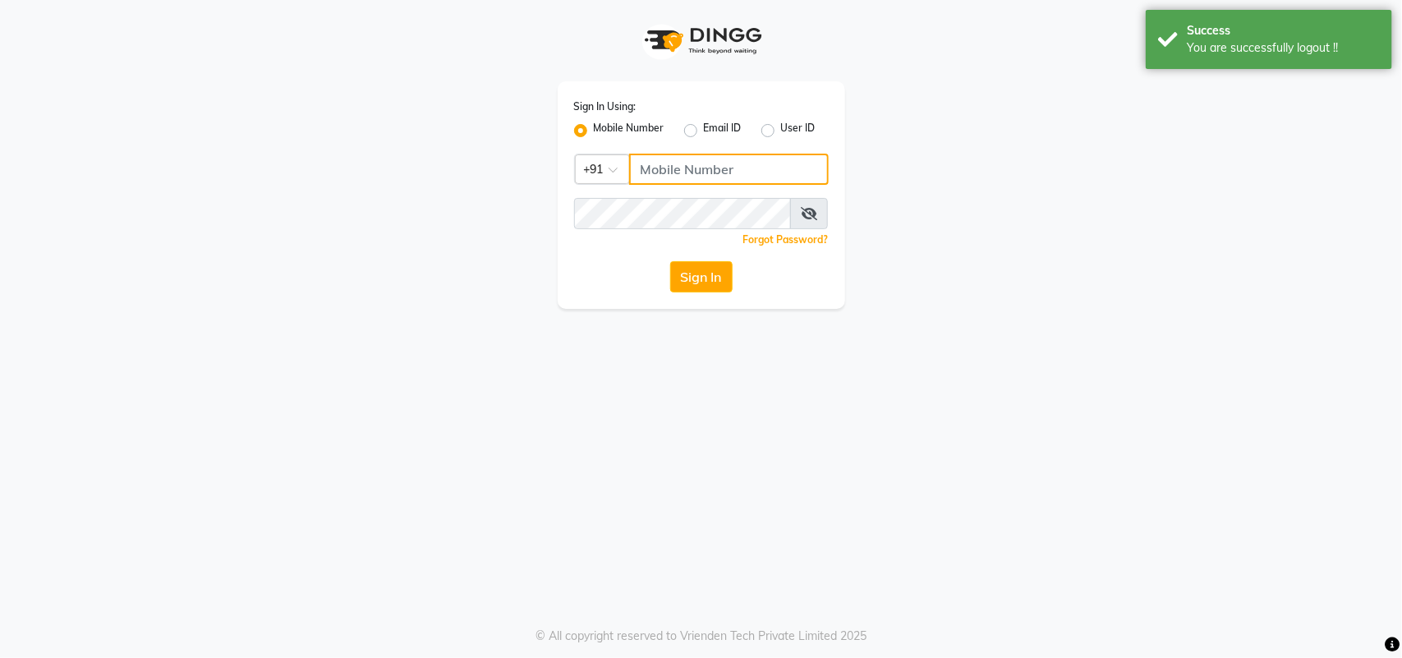
click at [694, 157] on input "Username" at bounding box center [729, 169] width 200 height 31
type input "8928837509"
click at [721, 274] on button "Sign In" at bounding box center [701, 276] width 62 height 31
